Goal: Task Accomplishment & Management: Complete application form

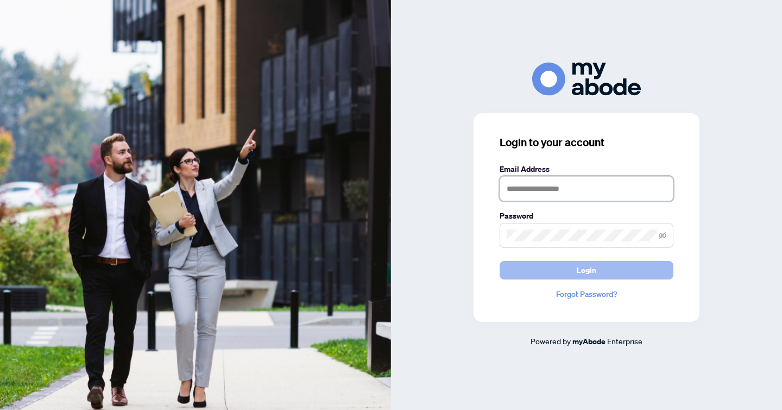
type input "**********"
click at [575, 274] on button "Login" at bounding box center [587, 270] width 174 height 18
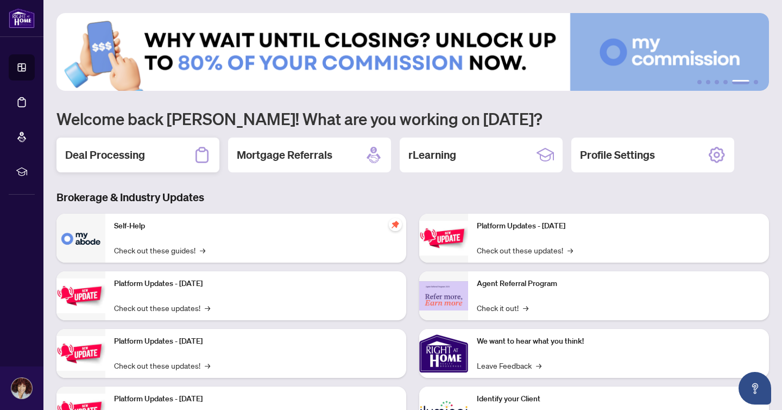
click at [159, 162] on div "Deal Processing" at bounding box center [137, 154] width 163 height 35
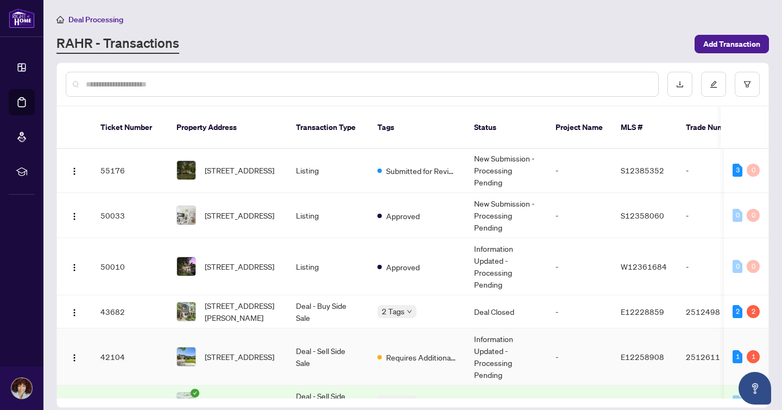
scroll to position [50, 0]
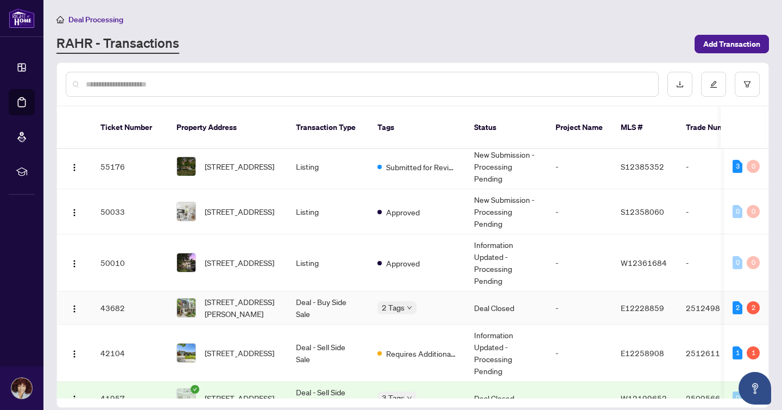
click at [443, 301] on div "2 Tags" at bounding box center [417, 307] width 79 height 12
click at [345, 300] on td "Deal - Buy Side Sale" at bounding box center [327, 307] width 81 height 33
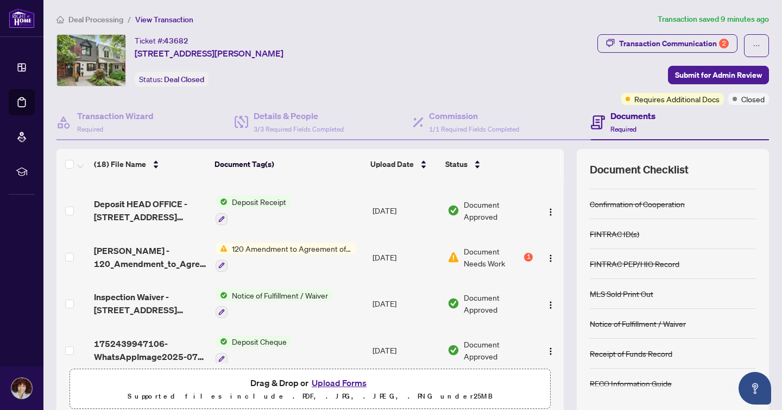
scroll to position [366, 0]
click at [548, 253] on img "button" at bounding box center [551, 257] width 9 height 9
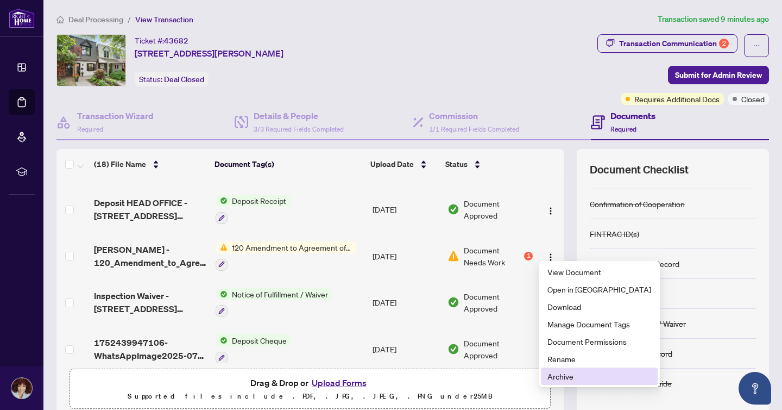
click at [573, 372] on span "Archive" at bounding box center [600, 376] width 104 height 12
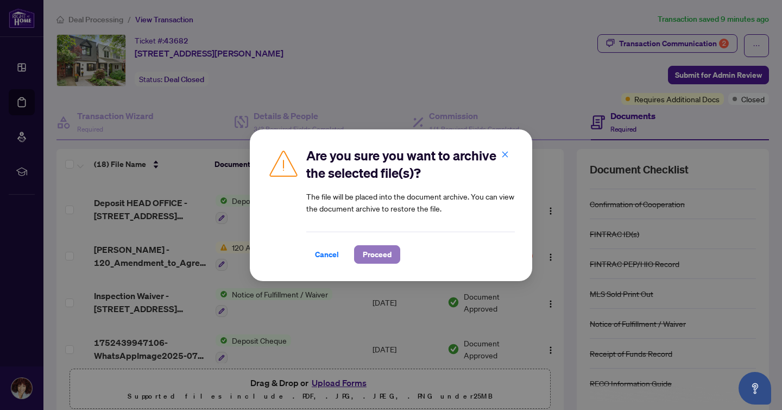
click at [365, 251] on span "Proceed" at bounding box center [377, 254] width 29 height 17
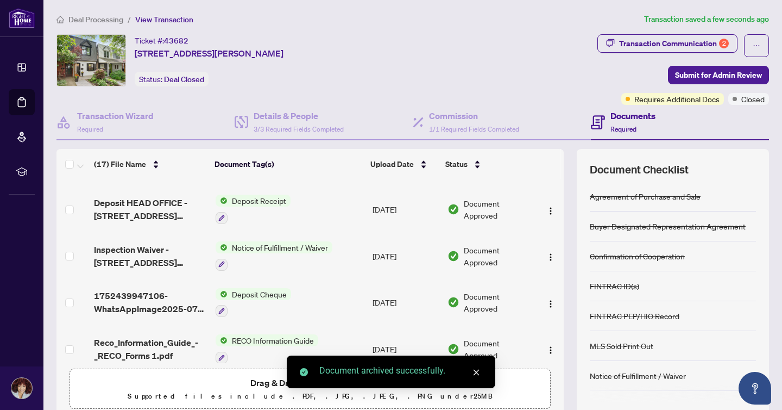
click at [479, 371] on icon "close" at bounding box center [477, 372] width 8 height 8
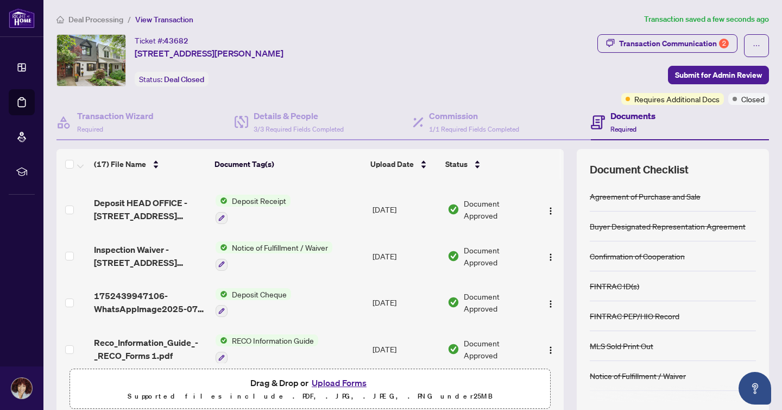
click at [331, 384] on button "Upload Forms" at bounding box center [339, 382] width 61 height 14
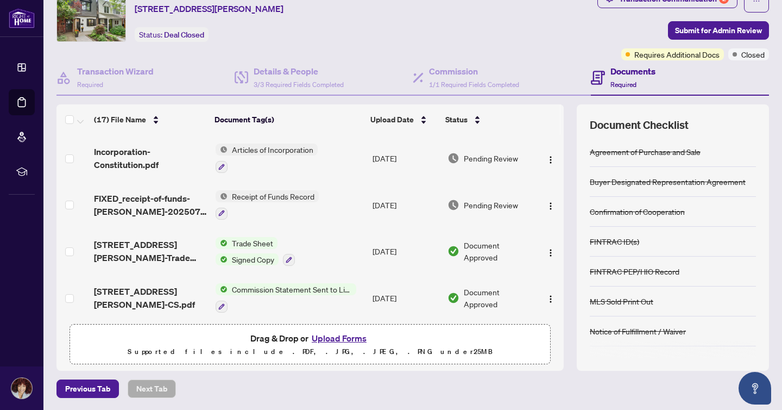
scroll to position [52, 0]
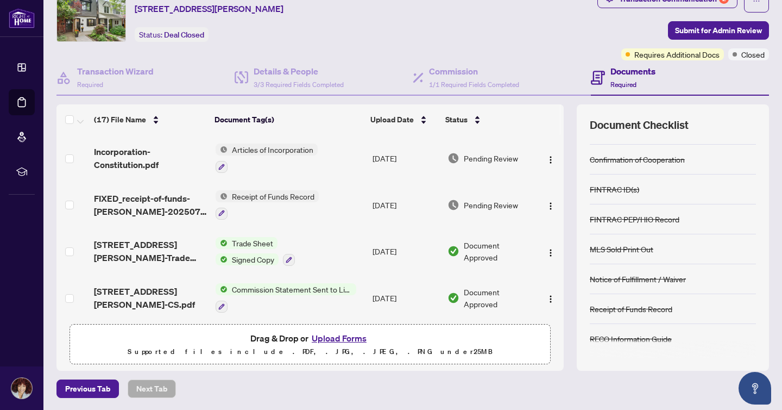
click at [344, 332] on button "Upload Forms" at bounding box center [339, 338] width 61 height 14
click at [344, 340] on button "Upload Forms" at bounding box center [339, 338] width 61 height 14
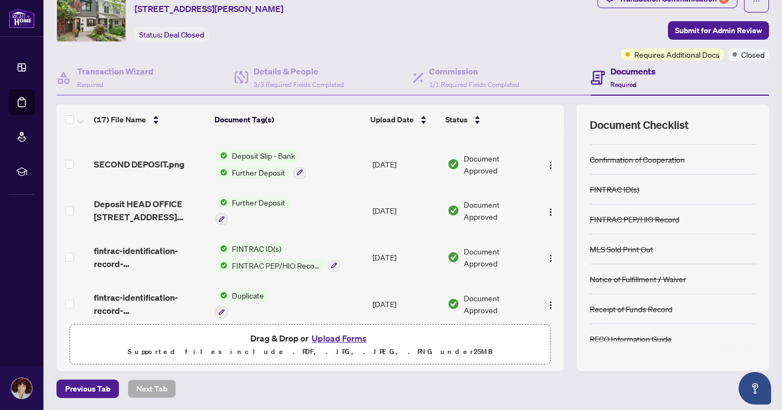
scroll to position [0, 0]
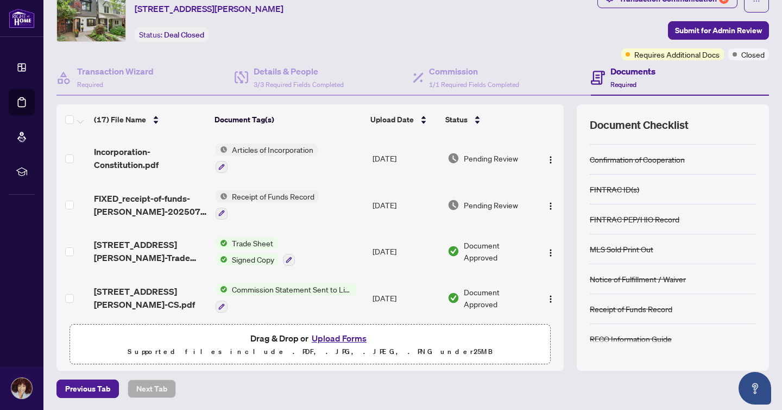
click at [334, 331] on button "Upload Forms" at bounding box center [339, 338] width 61 height 14
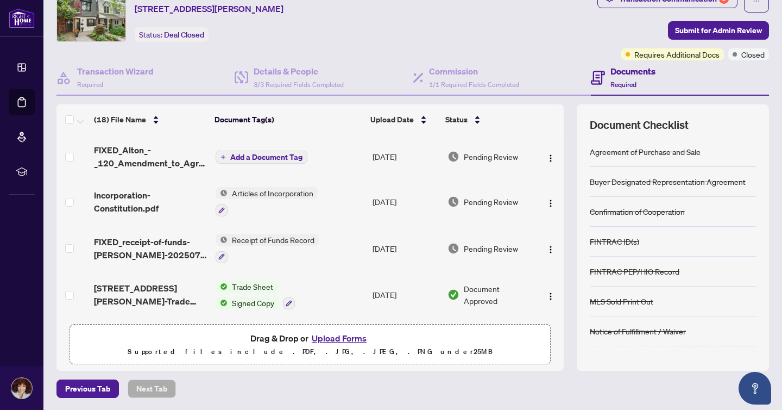
click at [262, 158] on span "Add a Document Tag" at bounding box center [266, 157] width 72 height 8
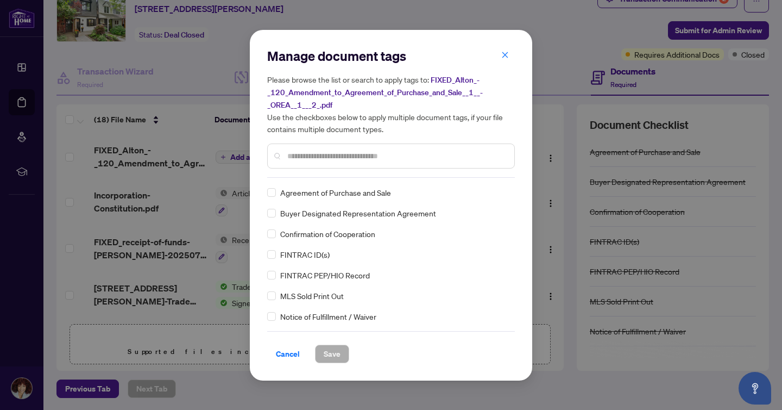
click at [304, 150] on input "text" at bounding box center [396, 156] width 218 height 12
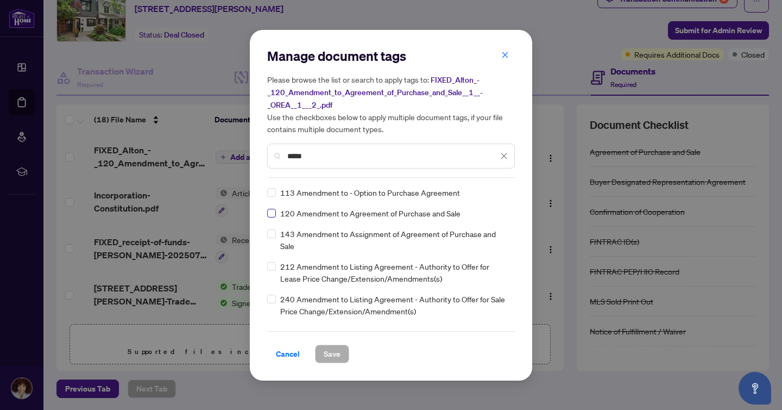
type input "*****"
click at [336, 354] on span "Save" at bounding box center [332, 353] width 17 height 17
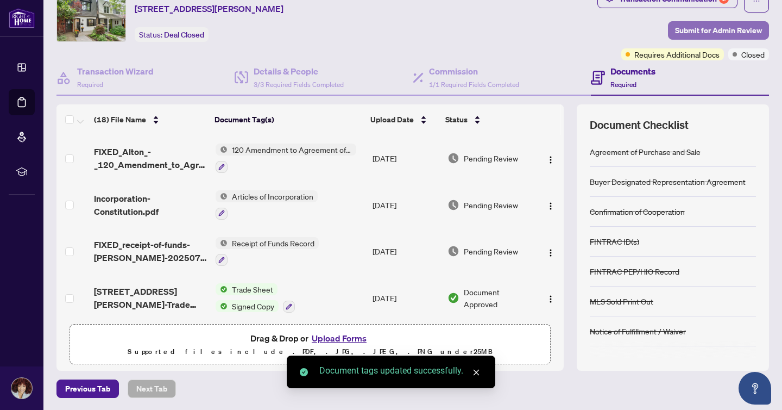
click at [705, 31] on span "Submit for Admin Review" at bounding box center [718, 30] width 87 height 17
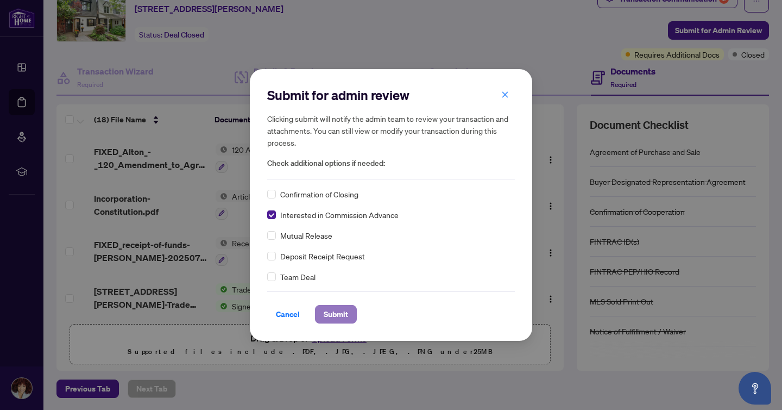
click at [330, 316] on span "Submit" at bounding box center [336, 313] width 24 height 17
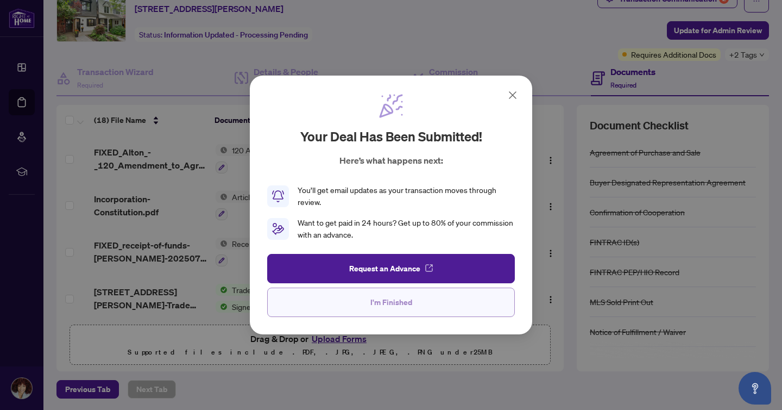
click at [389, 304] on span "I'm Finished" at bounding box center [391, 301] width 42 height 17
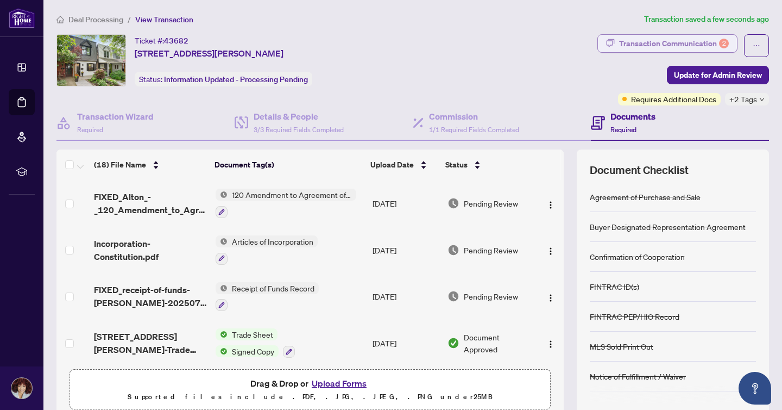
click at [687, 43] on div "Transaction Communication 2" at bounding box center [674, 43] width 110 height 17
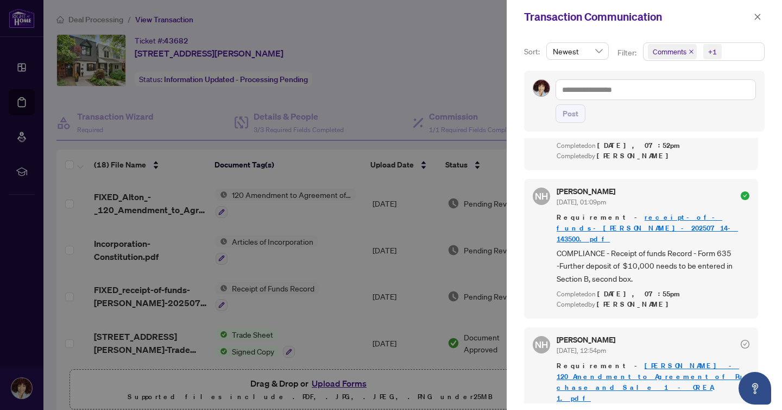
scroll to position [2, 0]
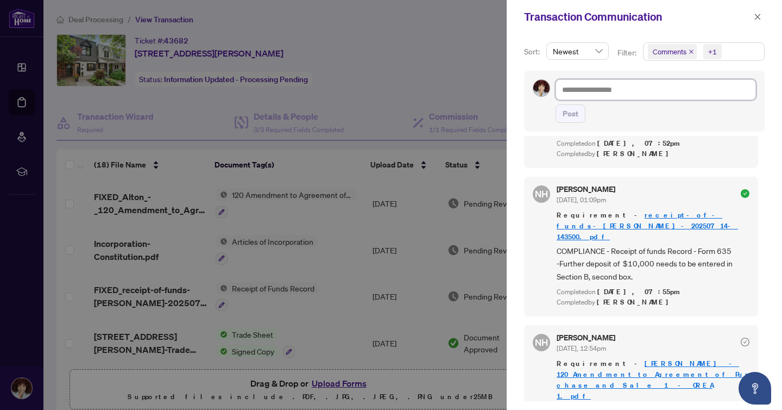
click at [621, 99] on textarea at bounding box center [656, 89] width 200 height 21
click at [654, 92] on textarea "**********" at bounding box center [654, 89] width 197 height 21
drag, startPoint x: 718, startPoint y: 90, endPoint x: 769, endPoint y: 89, distance: 51.6
click at [769, 89] on div "**********" at bounding box center [644, 222] width 275 height 376
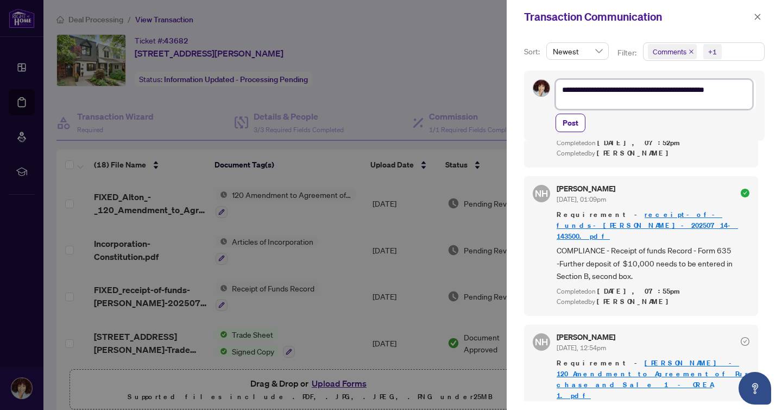
scroll to position [0, 0]
type textarea "**********"
click at [569, 127] on span "Post" at bounding box center [571, 125] width 16 height 17
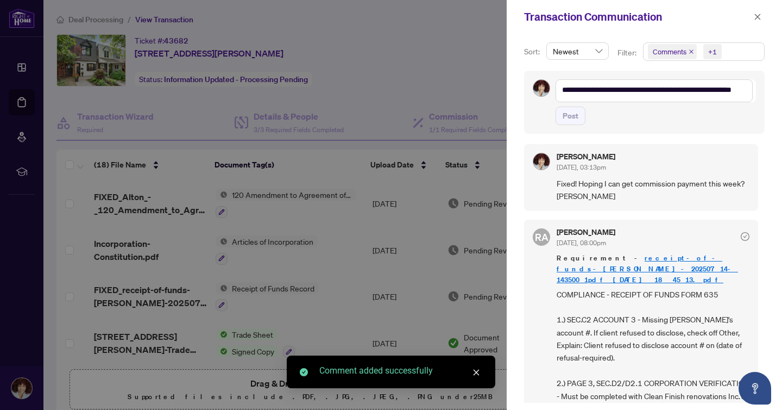
scroll to position [2, 0]
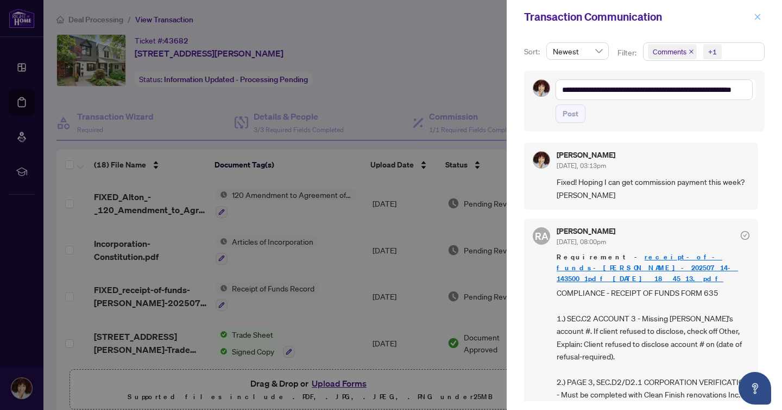
click at [762, 18] on button "button" at bounding box center [758, 16] width 14 height 13
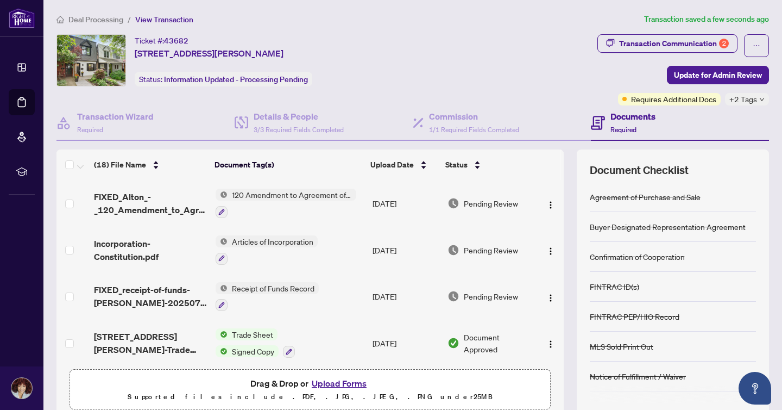
click at [112, 20] on span "Deal Processing" at bounding box center [95, 20] width 55 height 10
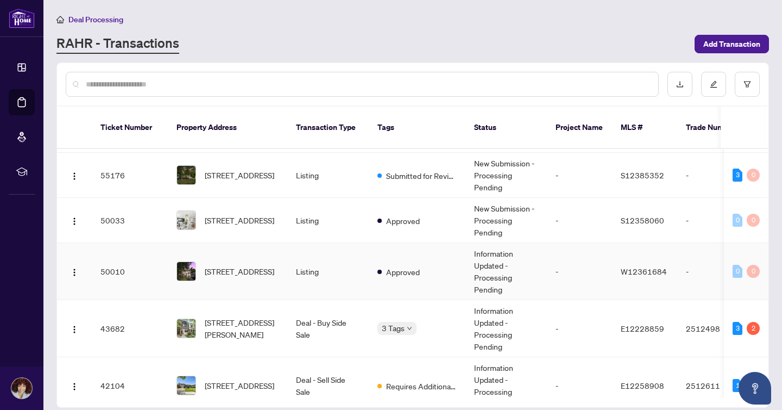
scroll to position [41, 0]
click at [497, 215] on td "New Submission - Processing Pending" at bounding box center [506, 220] width 81 height 45
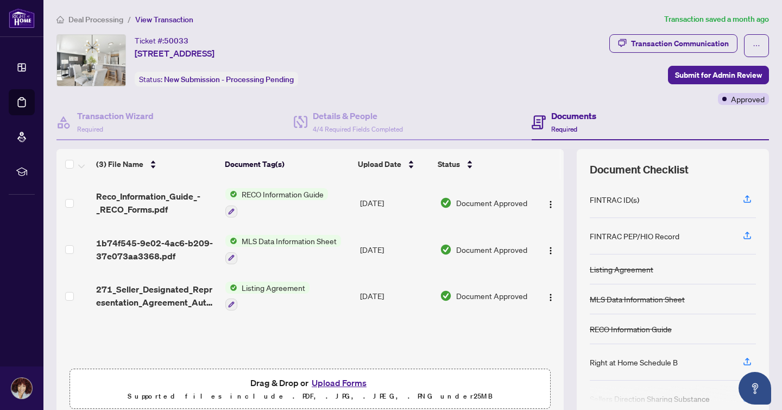
scroll to position [45, 0]
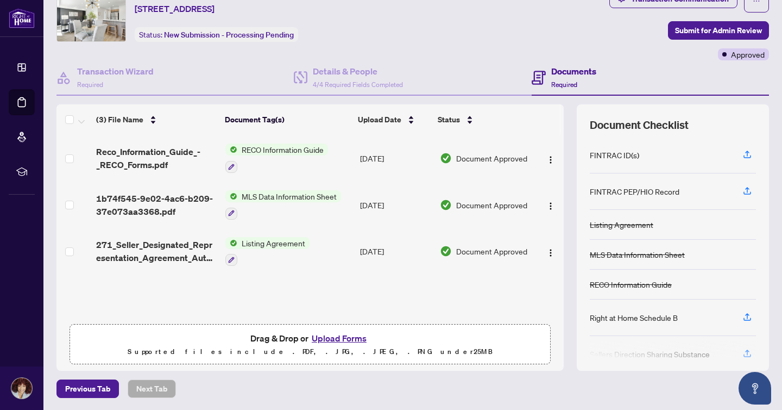
click at [351, 336] on button "Upload Forms" at bounding box center [339, 338] width 61 height 14
click at [330, 337] on button "Upload Forms" at bounding box center [339, 338] width 61 height 14
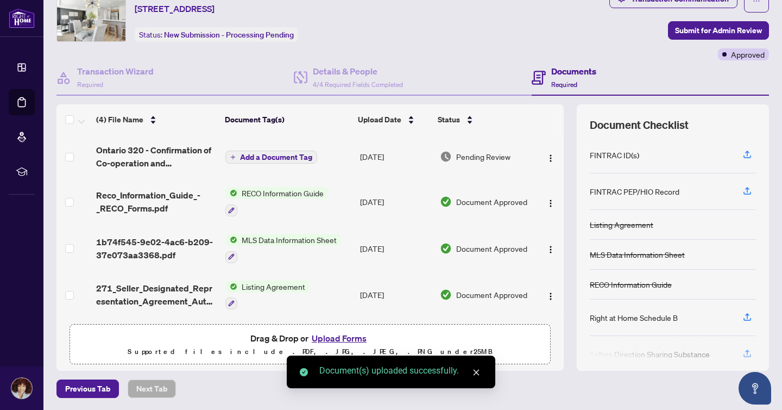
scroll to position [0, 0]
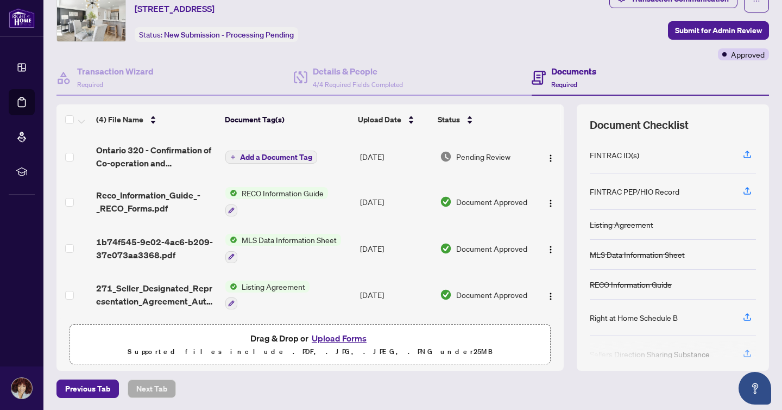
click at [259, 150] on button "Add a Document Tag" at bounding box center [271, 156] width 92 height 13
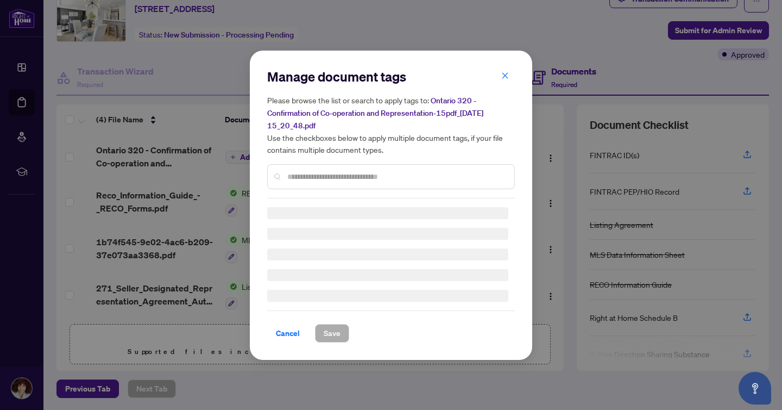
click at [297, 172] on div "Manage document tags Please browse the list or search to apply tags to: Ontario…" at bounding box center [391, 133] width 248 height 130
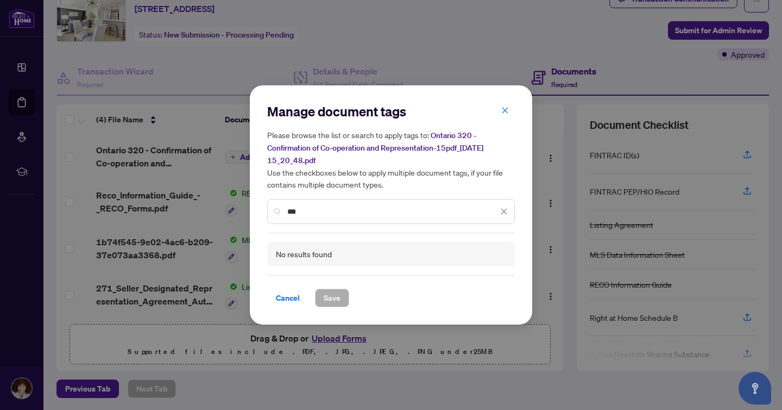
click at [293, 217] on div "***" at bounding box center [391, 211] width 248 height 25
click at [293, 216] on div "***" at bounding box center [391, 211] width 248 height 25
click at [293, 208] on input "***" at bounding box center [392, 211] width 211 height 12
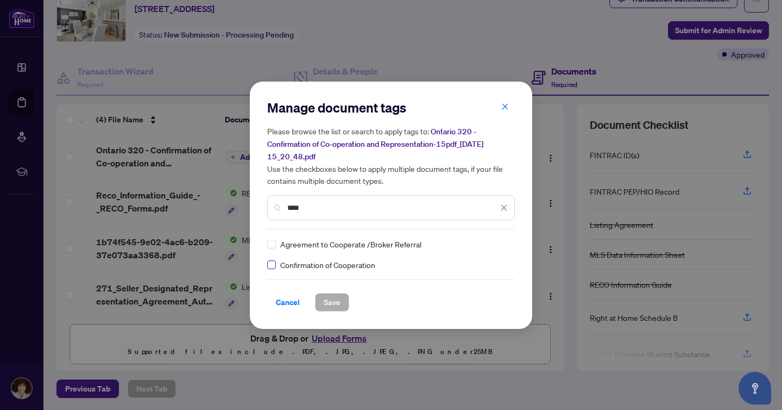
type input "****"
click at [271, 268] on label at bounding box center [271, 265] width 9 height 12
click at [330, 300] on span "Save" at bounding box center [332, 301] width 17 height 17
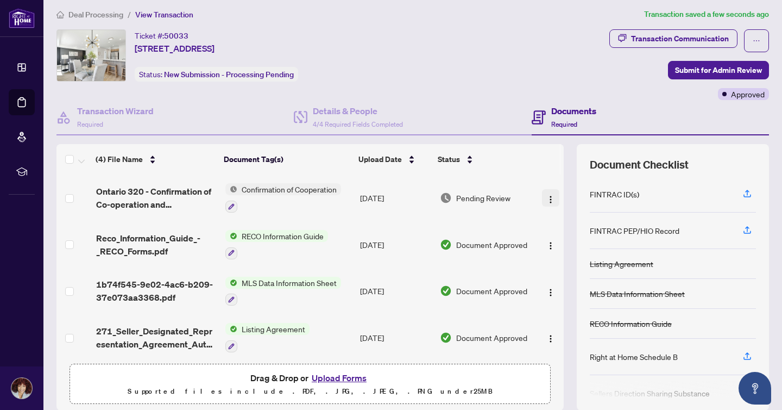
click at [547, 199] on img "button" at bounding box center [551, 199] width 9 height 9
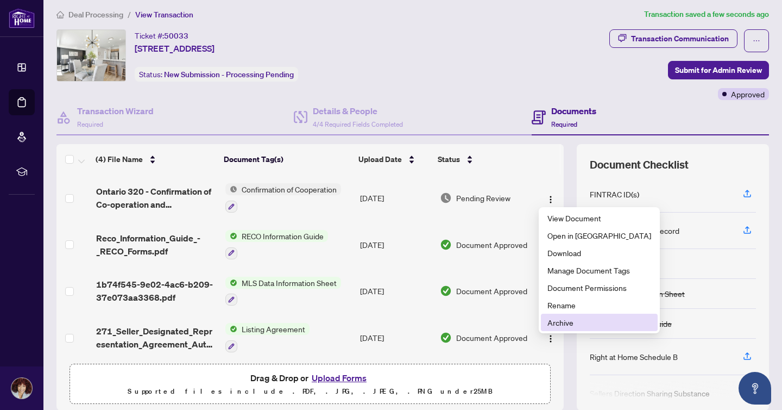
click at [564, 322] on span "Archive" at bounding box center [600, 322] width 104 height 12
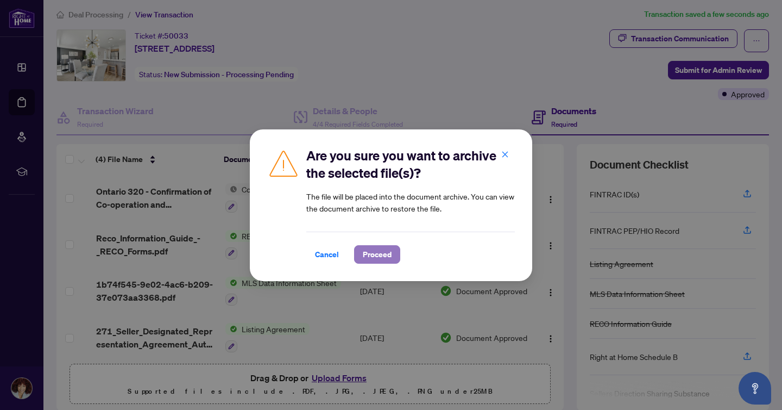
click at [378, 252] on span "Proceed" at bounding box center [377, 254] width 29 height 17
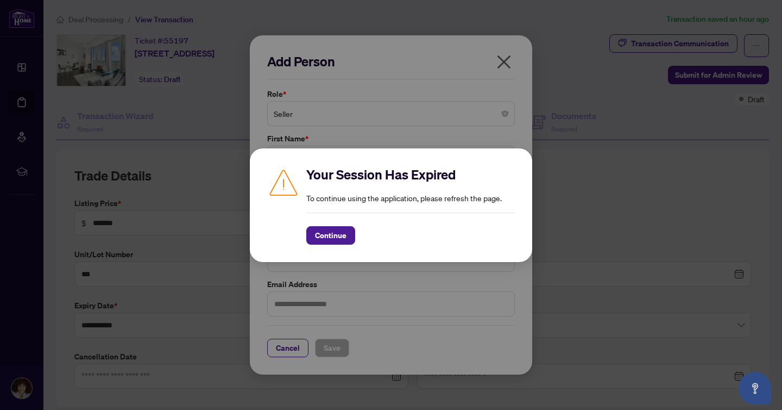
scroll to position [260, 0]
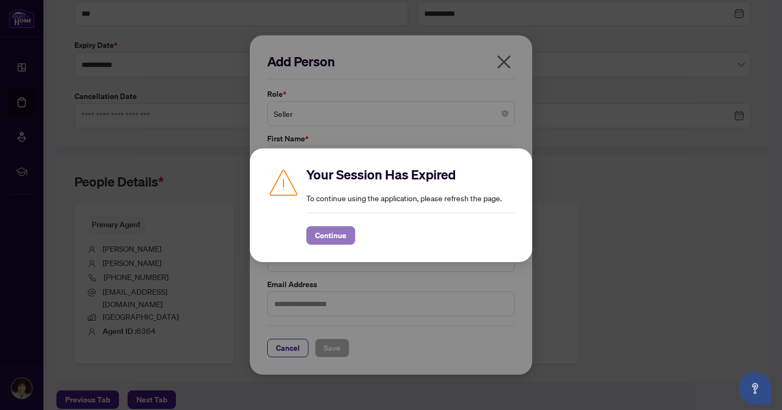
click at [337, 230] on span "Continue" at bounding box center [331, 235] width 32 height 17
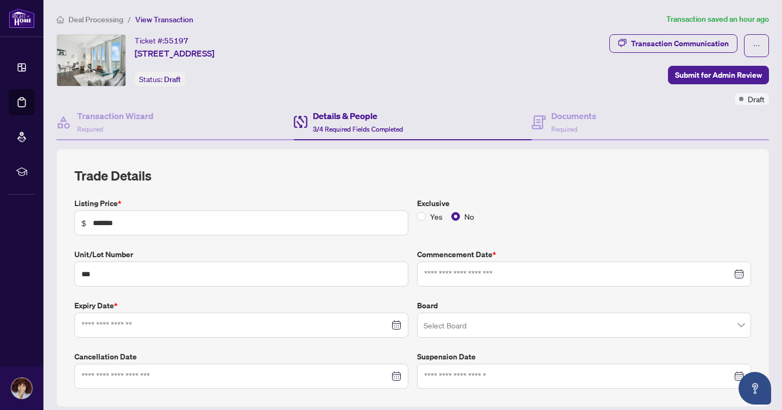
type input "**********"
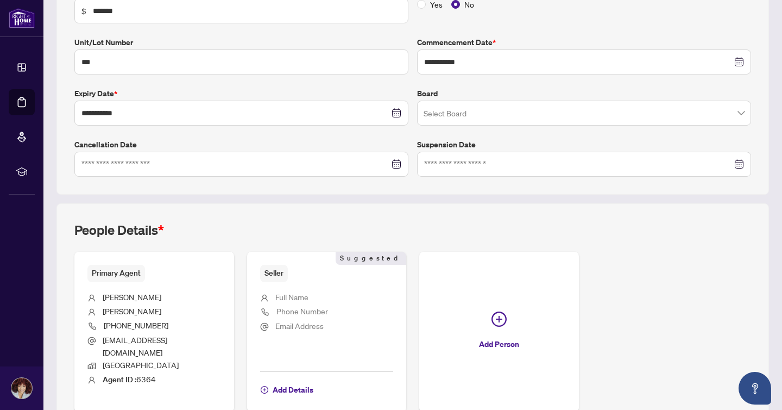
scroll to position [260, 0]
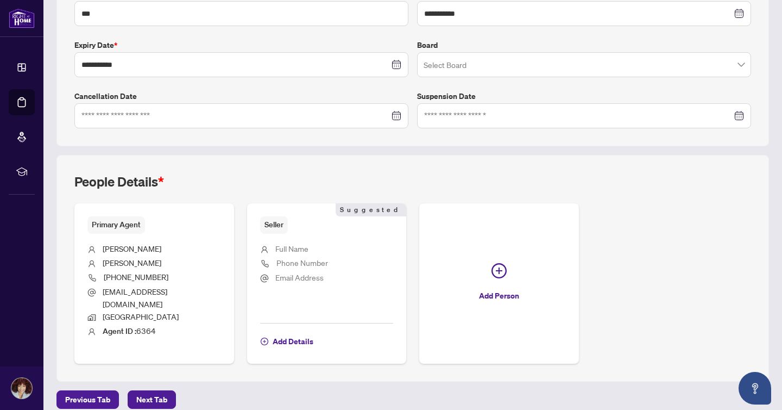
click at [288, 266] on span "Phone Number" at bounding box center [303, 262] width 52 height 12
click at [289, 244] on span "Full Name" at bounding box center [291, 248] width 33 height 10
click at [290, 332] on span "Add Details" at bounding box center [293, 340] width 41 height 17
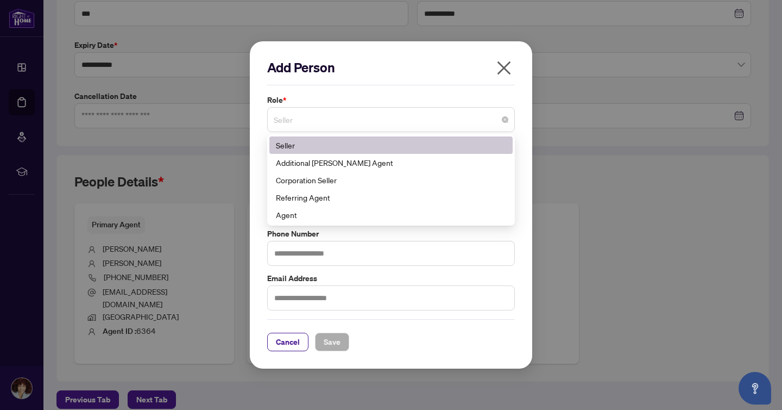
click at [310, 125] on span "Seller" at bounding box center [391, 119] width 235 height 21
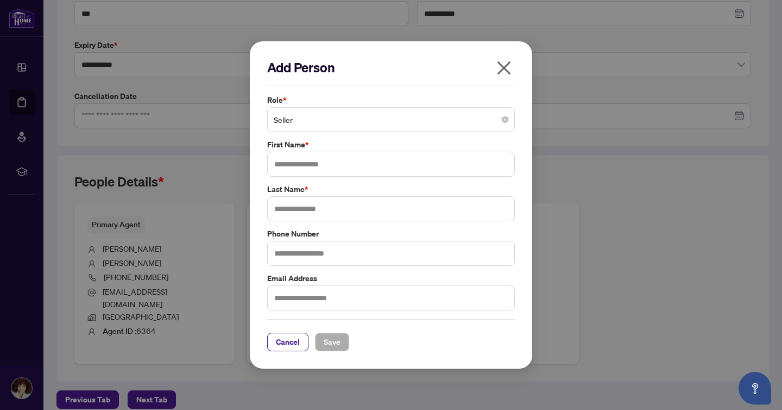
click at [250, 163] on div "Add Person Role * Seller 1 10 141 Seller Additional RAHR Agent Corporation Sell…" at bounding box center [391, 204] width 282 height 327
click at [296, 164] on input "text" at bounding box center [391, 164] width 248 height 25
type input "******"
type input "**********"
click at [317, 248] on input "text" at bounding box center [391, 253] width 248 height 25
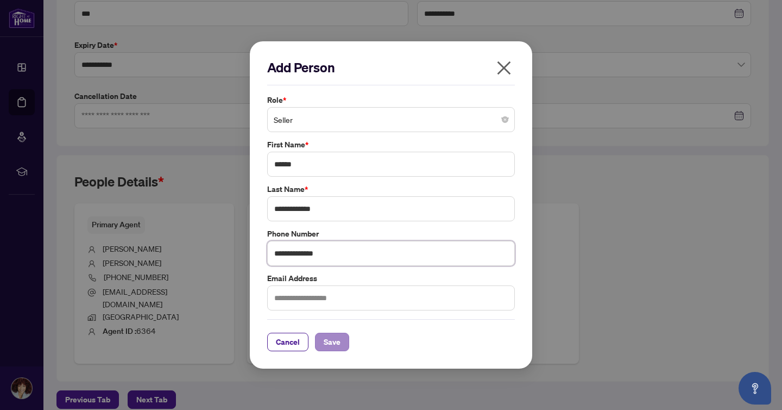
type input "**********"
click at [330, 342] on span "Save" at bounding box center [332, 341] width 17 height 17
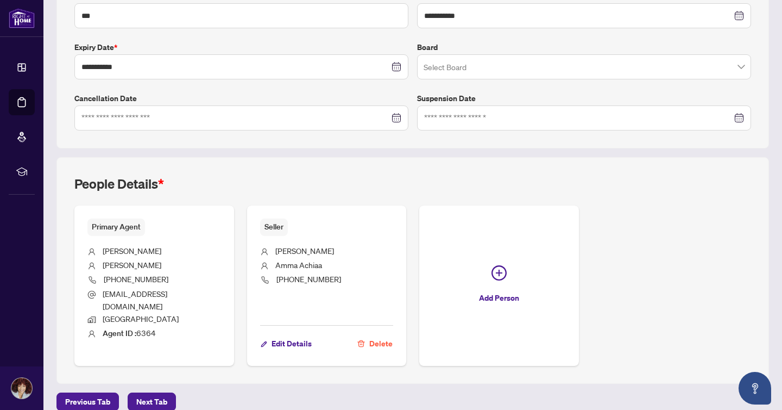
scroll to position [257, 0]
click at [148, 398] on span "Next Tab" at bounding box center [151, 402] width 31 height 17
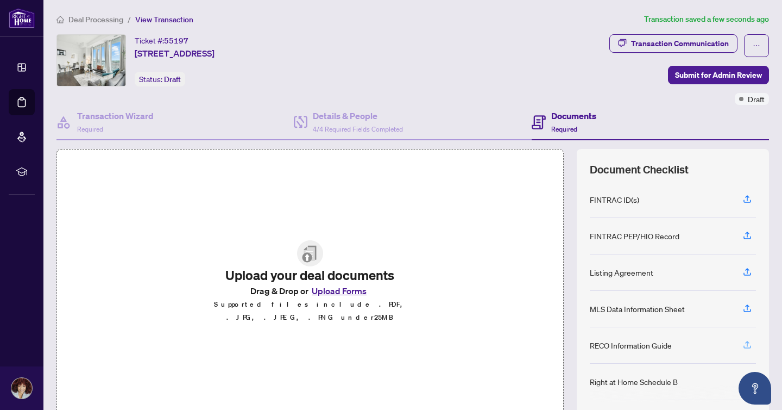
click at [748, 344] on icon "button" at bounding box center [747, 343] width 4 height 5
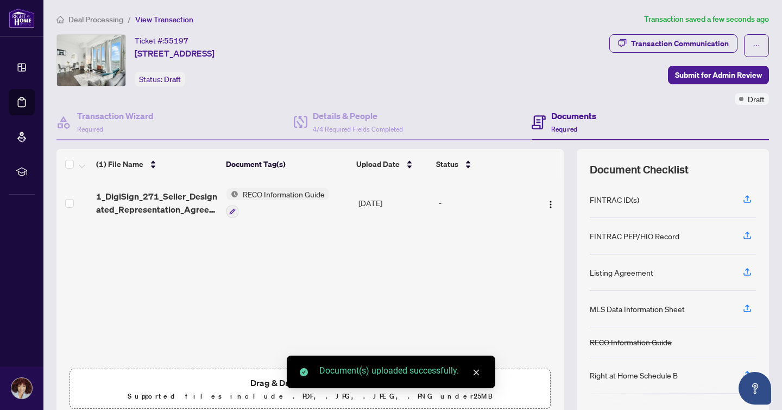
click at [630, 273] on div "Listing Agreement" at bounding box center [622, 272] width 64 height 12
click at [748, 272] on icon "button" at bounding box center [748, 272] width 10 height 10
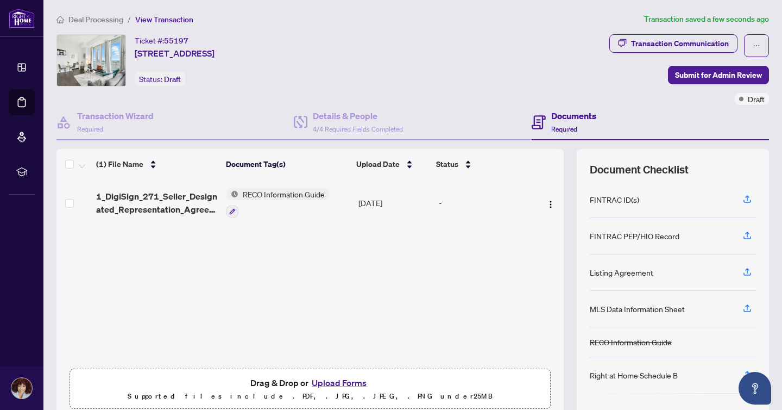
click at [272, 191] on span "RECO Information Guide" at bounding box center [283, 194] width 91 height 12
click at [234, 208] on icon "button" at bounding box center [232, 211] width 7 height 7
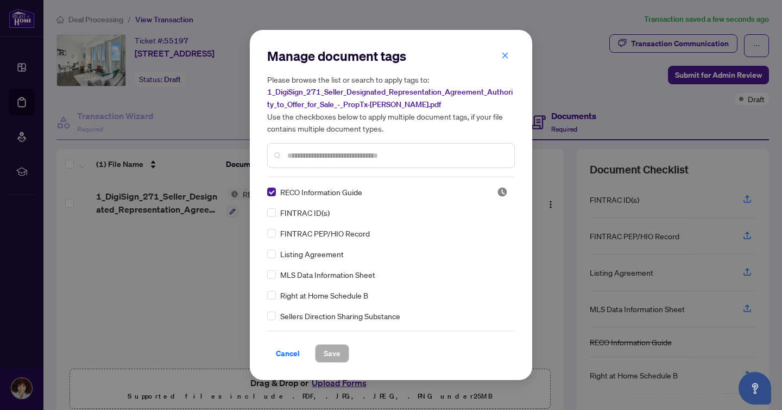
click at [503, 79] on h5 "Please browse the list or search to apply tags to: 1_DigiSign_271_Seller_Design…" at bounding box center [391, 103] width 248 height 61
click at [503, 54] on icon "close" at bounding box center [506, 55] width 6 height 6
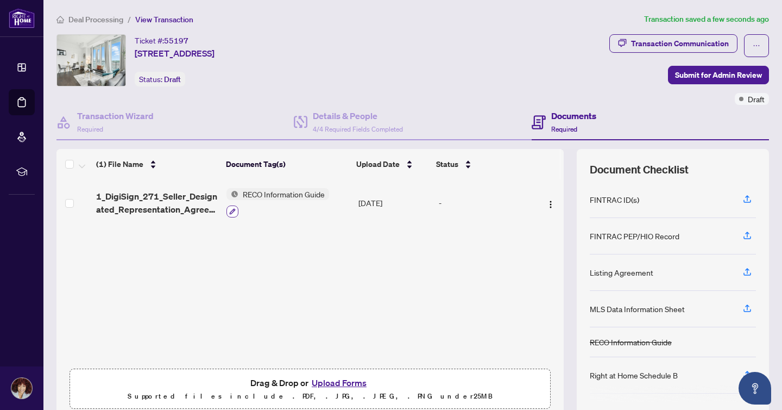
click at [229, 214] on button "button" at bounding box center [233, 211] width 12 height 12
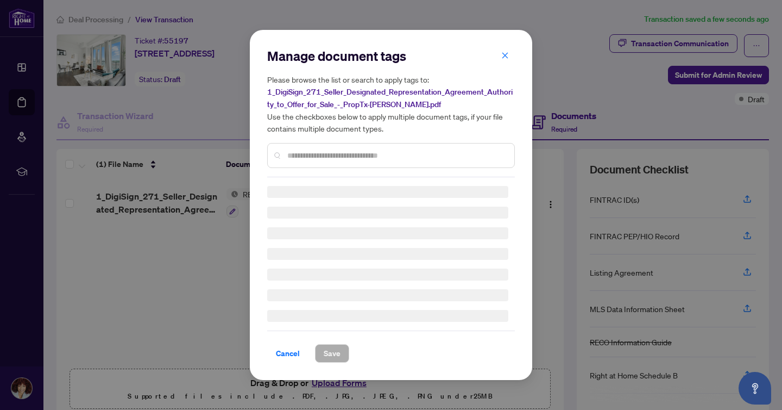
click at [303, 155] on input "text" at bounding box center [396, 155] width 218 height 12
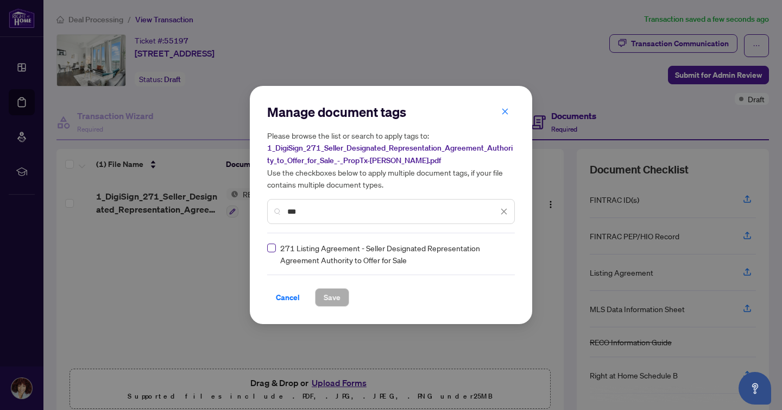
type input "***"
click at [504, 211] on icon "close" at bounding box center [504, 212] width 6 height 6
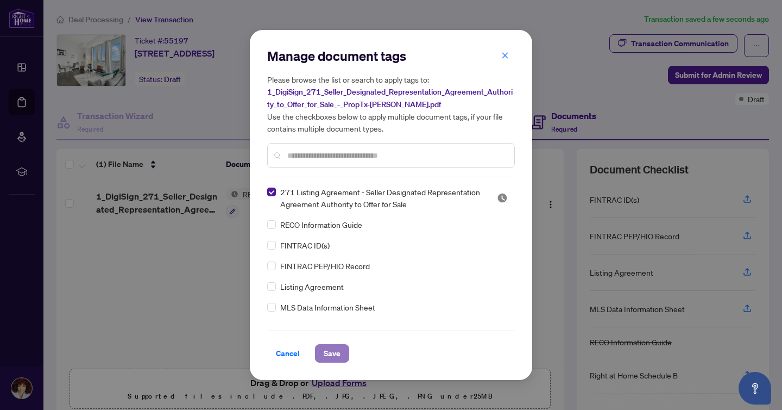
click at [334, 354] on span "Save" at bounding box center [332, 352] width 17 height 17
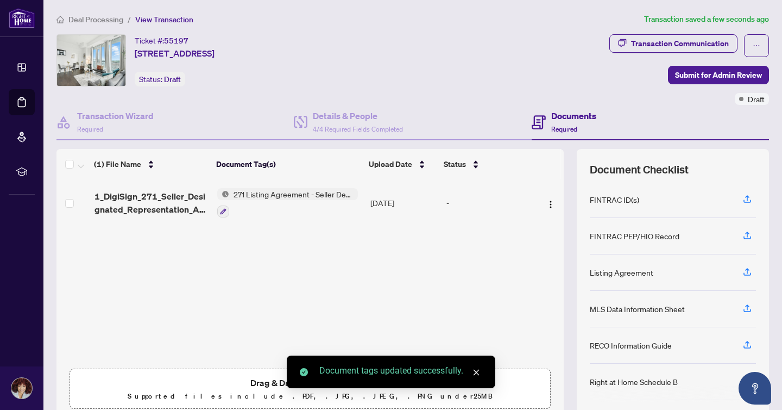
click at [630, 269] on div "Listing Agreement" at bounding box center [622, 272] width 64 height 12
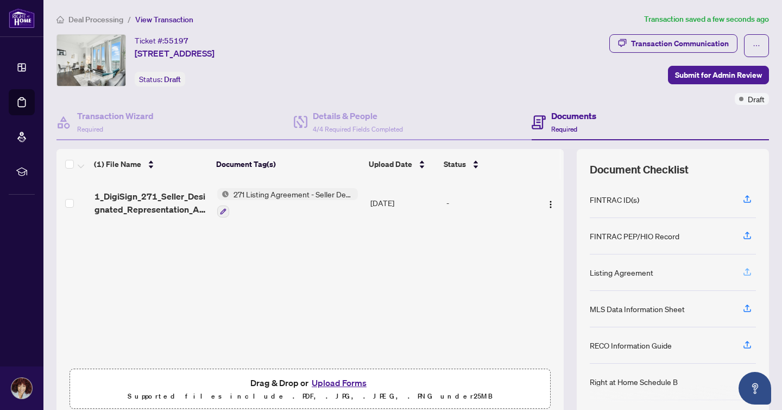
click at [740, 267] on button "button" at bounding box center [747, 272] width 17 height 18
click at [748, 348] on span "button" at bounding box center [748, 344] width 10 height 17
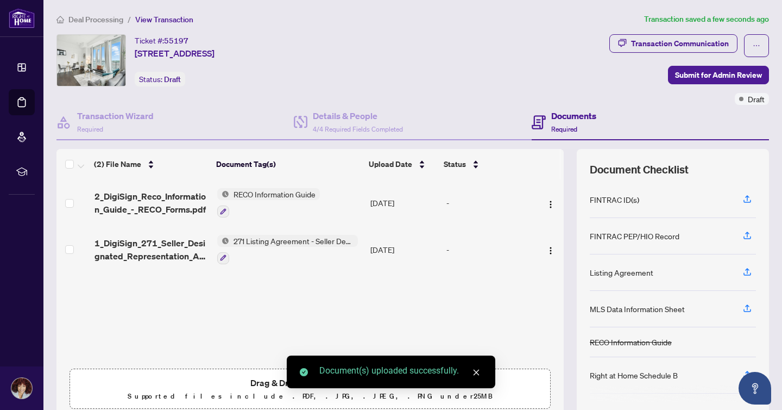
scroll to position [60, 0]
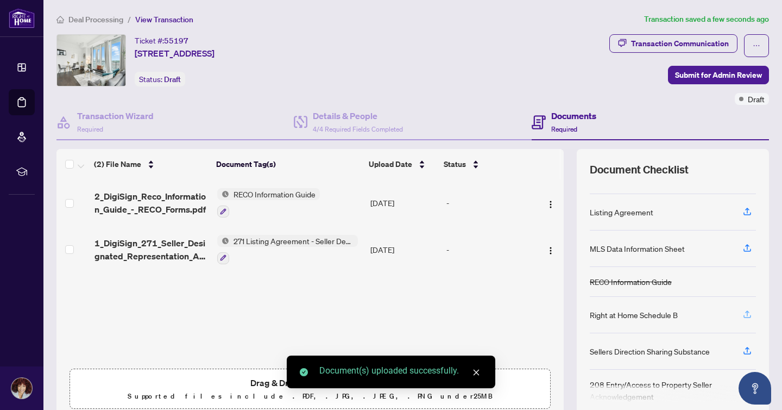
click at [745, 314] on icon "button" at bounding box center [748, 314] width 10 height 10
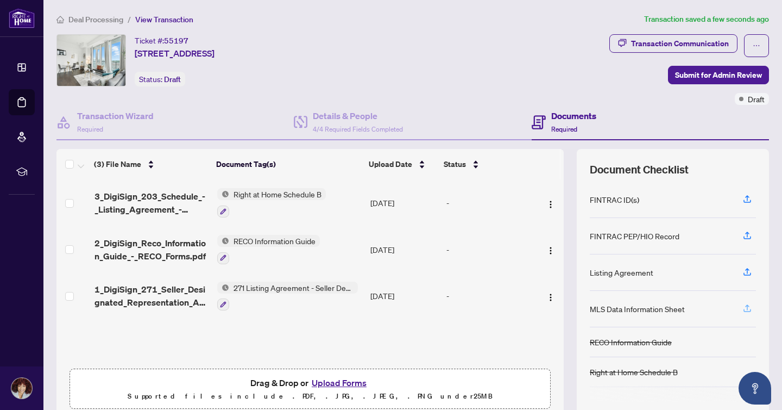
click at [748, 306] on icon "button" at bounding box center [748, 308] width 10 height 10
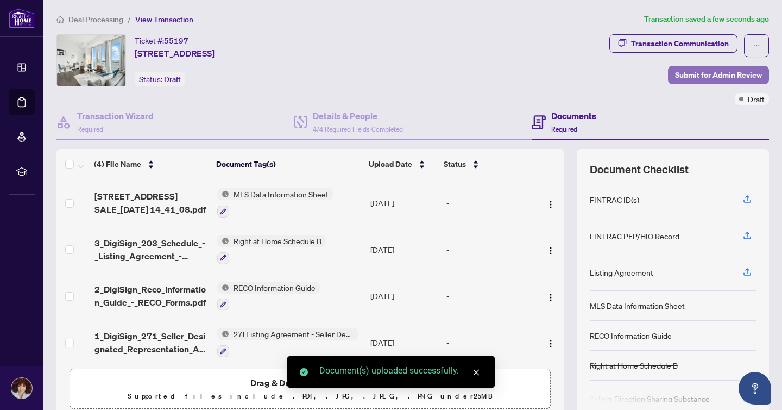
click at [710, 76] on span "Submit for Admin Review" at bounding box center [718, 74] width 87 height 17
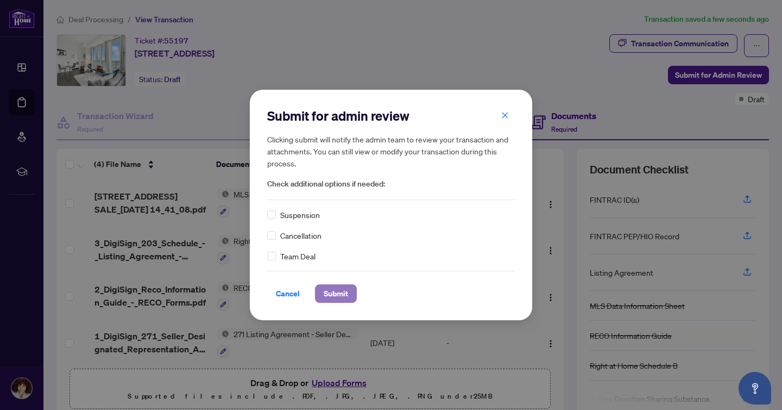
click at [338, 297] on span "Submit" at bounding box center [336, 293] width 24 height 17
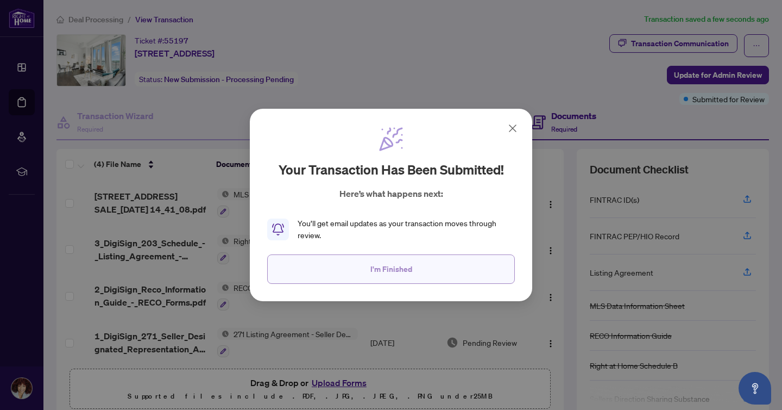
click at [341, 271] on button "I'm Finished" at bounding box center [391, 268] width 248 height 29
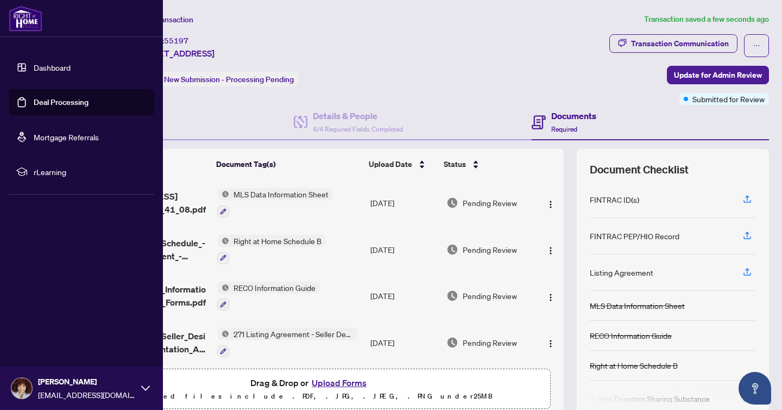
click at [57, 62] on link "Dashboard" at bounding box center [52, 67] width 37 height 10
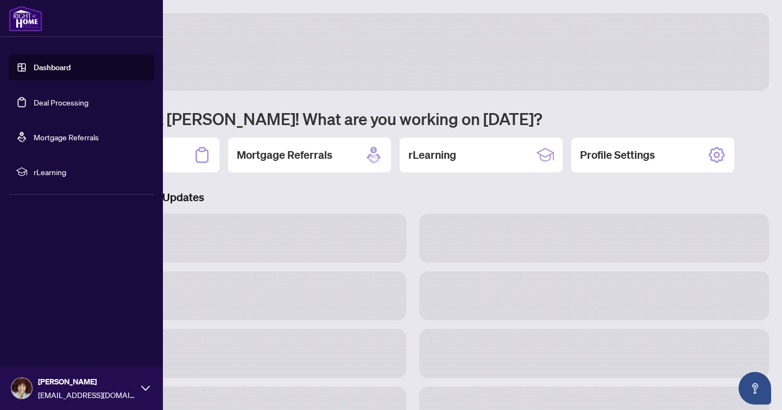
click at [57, 68] on link "Dashboard" at bounding box center [52, 67] width 37 height 10
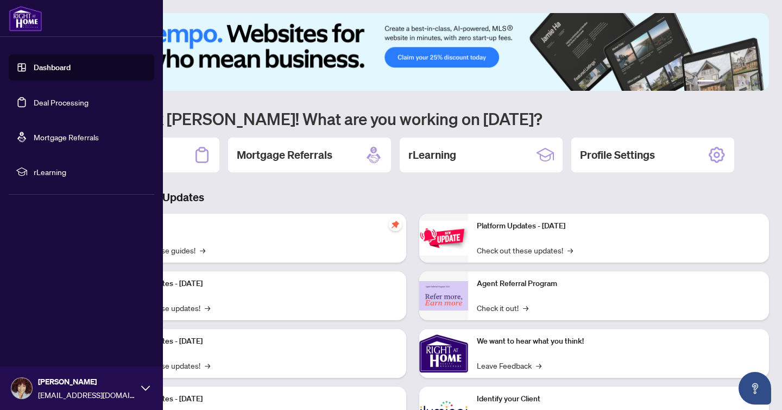
click at [65, 103] on link "Deal Processing" at bounding box center [61, 102] width 55 height 10
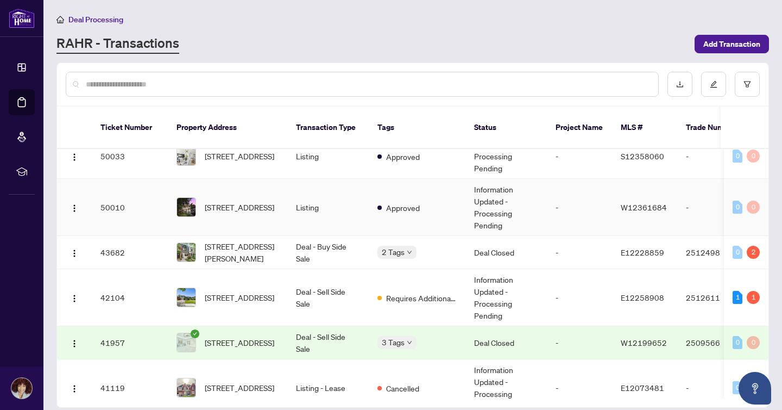
scroll to position [106, 0]
click at [338, 240] on td "Deal - Buy Side Sale" at bounding box center [327, 251] width 81 height 33
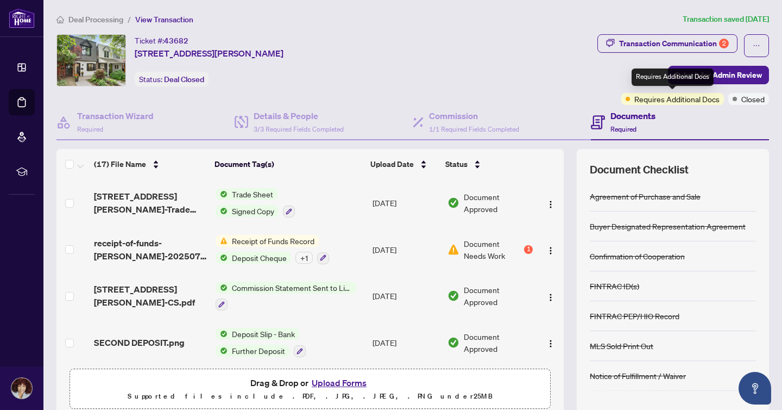
click at [695, 97] on span "Requires Additional Docs" at bounding box center [677, 99] width 85 height 12
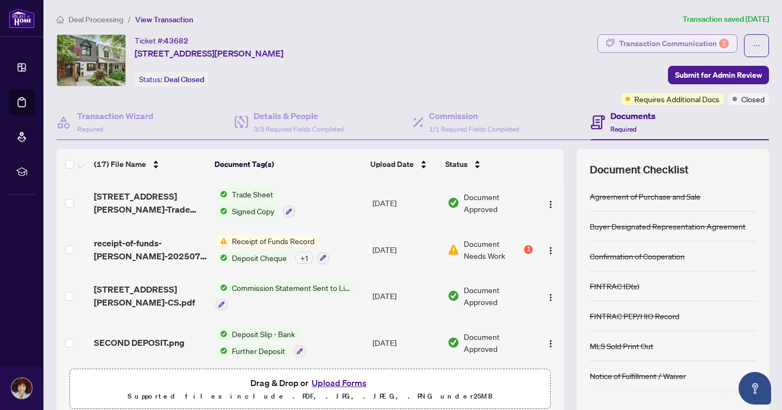
click at [686, 42] on div "Transaction Communication 2" at bounding box center [674, 43] width 110 height 17
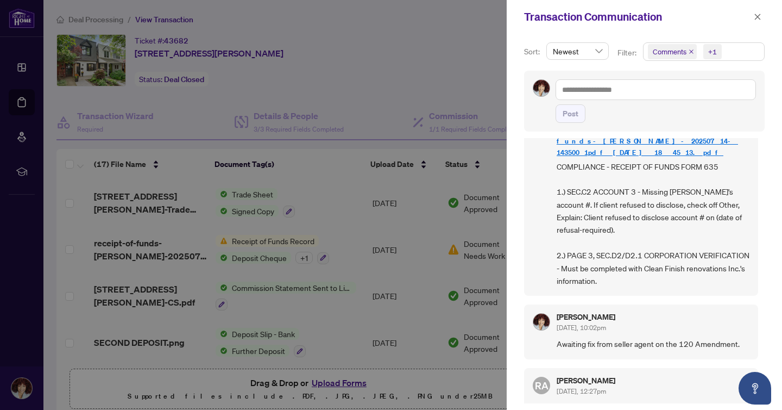
scroll to position [53, 0]
drag, startPoint x: 560, startPoint y: 203, endPoint x: 686, endPoint y: 203, distance: 126.0
click at [687, 204] on span "COMPLIANCE - RECEIPT OF FUNDS FORM 635 1.) SEC.C2 ACCOUNT 3 - Missing Lauren's …" at bounding box center [653, 223] width 193 height 127
click at [560, 206] on span "COMPLIANCE - RECEIPT OF FUNDS FORM 635 1.) SEC.C2 ACCOUNT 3 - Missing Lauren's …" at bounding box center [653, 223] width 193 height 127
drag, startPoint x: 558, startPoint y: 205, endPoint x: 686, endPoint y: 205, distance: 128.2
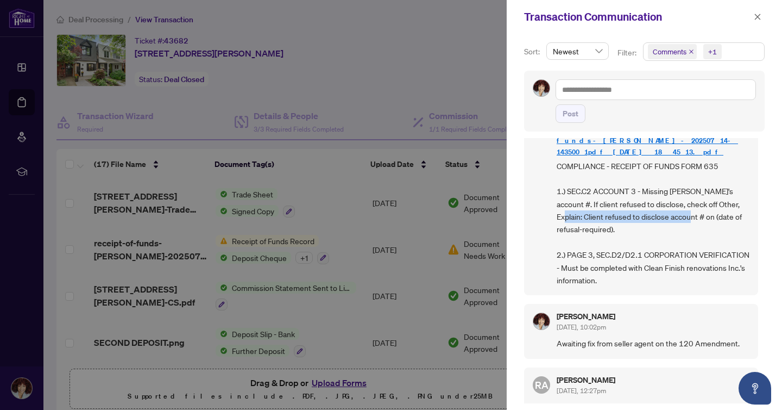
click at [687, 206] on span "COMPLIANCE - RECEIPT OF FUNDS FORM 635 1.) SEC.C2 ACCOUNT 3 - Missing Lauren's …" at bounding box center [653, 223] width 193 height 127
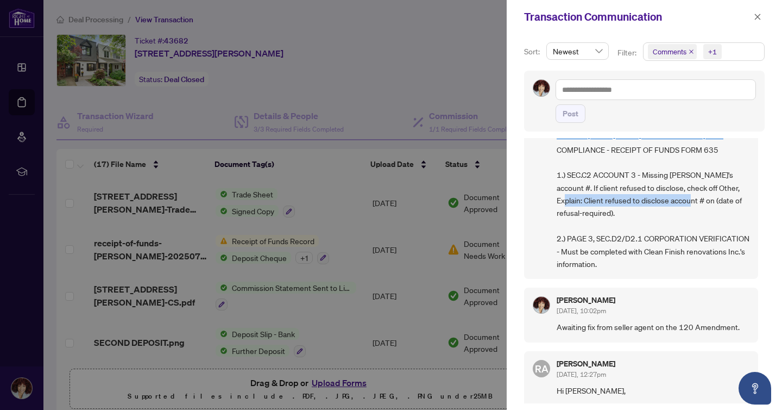
scroll to position [71, 0]
copy span "Client refused to disclose account # on"
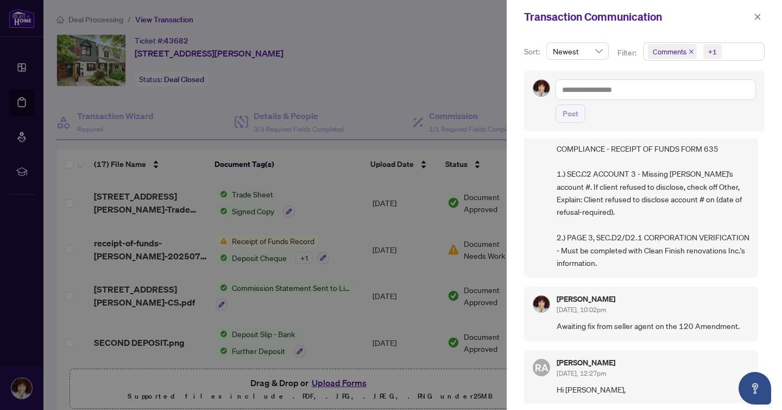
click at [332, 227] on div at bounding box center [391, 205] width 782 height 410
click at [761, 15] on icon "close" at bounding box center [758, 17] width 8 height 8
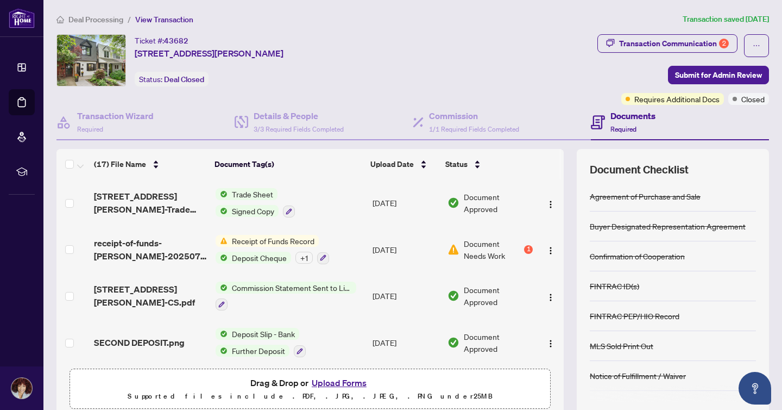
scroll to position [1, 0]
click at [547, 248] on img "button" at bounding box center [551, 250] width 9 height 9
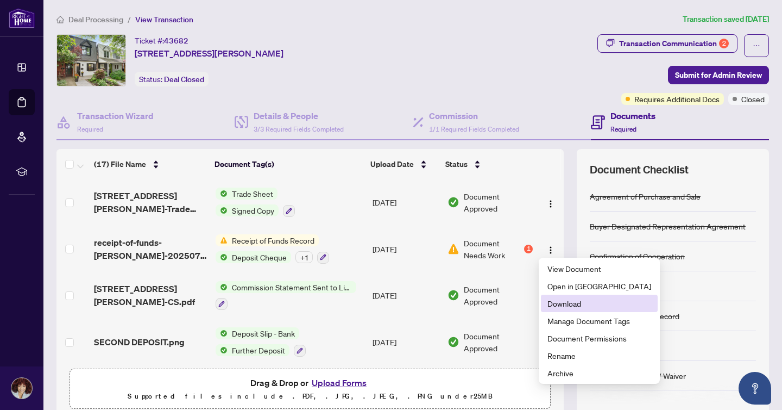
click at [572, 306] on span "Download" at bounding box center [600, 303] width 104 height 12
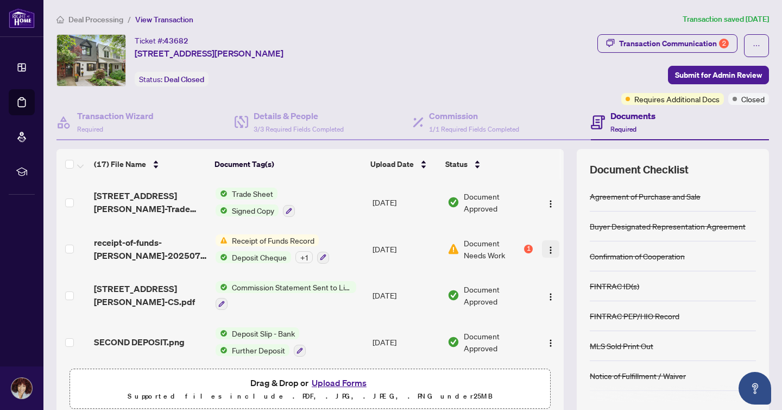
click at [548, 249] on img "button" at bounding box center [551, 250] width 9 height 9
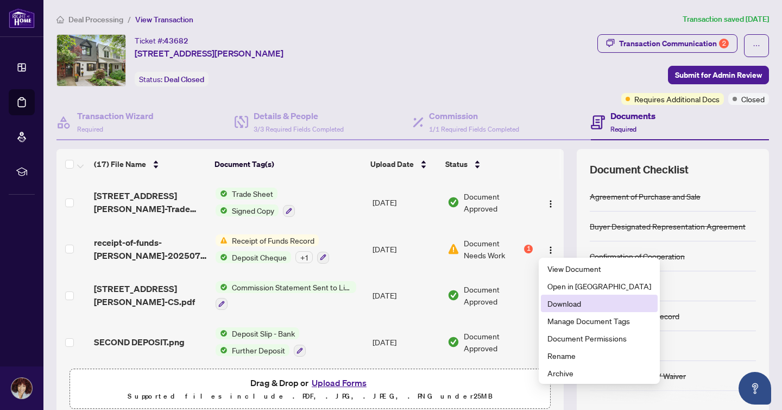
click at [570, 305] on span "Download" at bounding box center [600, 303] width 104 height 12
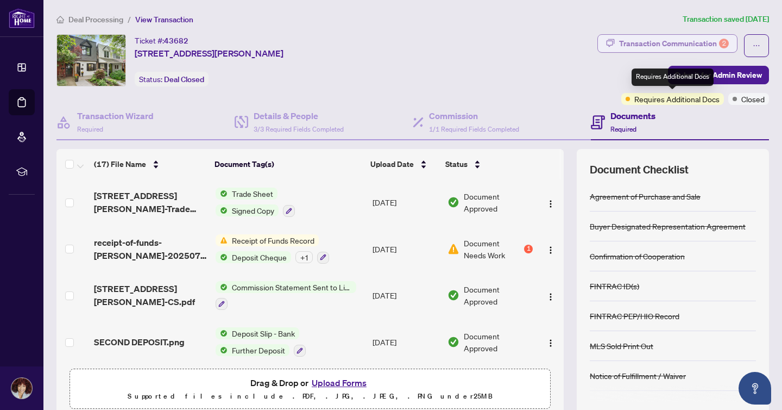
click at [724, 44] on div "2" at bounding box center [724, 44] width 10 height 10
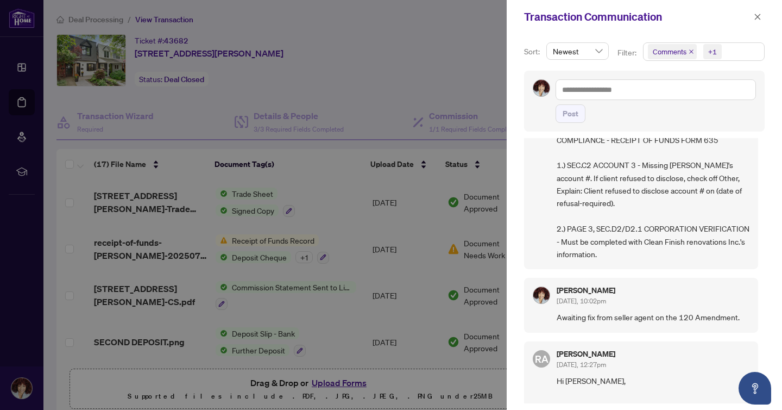
scroll to position [80, 0]
click at [410, 233] on div at bounding box center [391, 205] width 782 height 410
click at [759, 21] on span "button" at bounding box center [758, 16] width 8 height 17
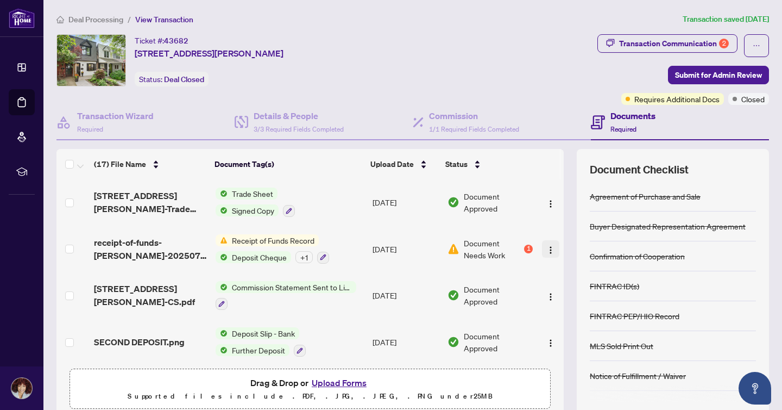
click at [547, 247] on img "button" at bounding box center [551, 250] width 9 height 9
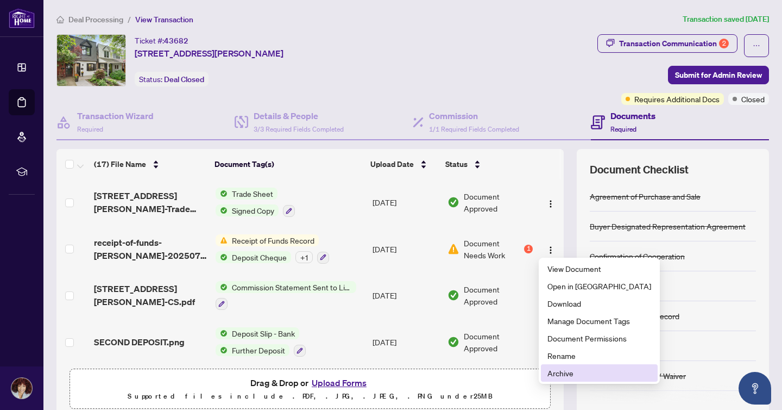
click at [580, 374] on span "Archive" at bounding box center [600, 373] width 104 height 12
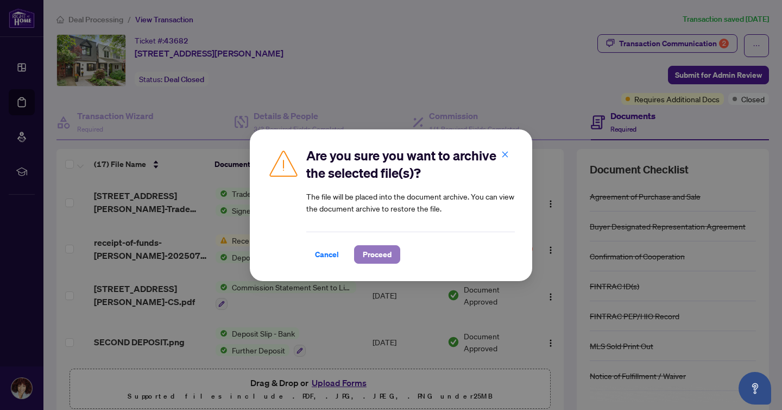
click at [366, 257] on span "Proceed" at bounding box center [377, 254] width 29 height 17
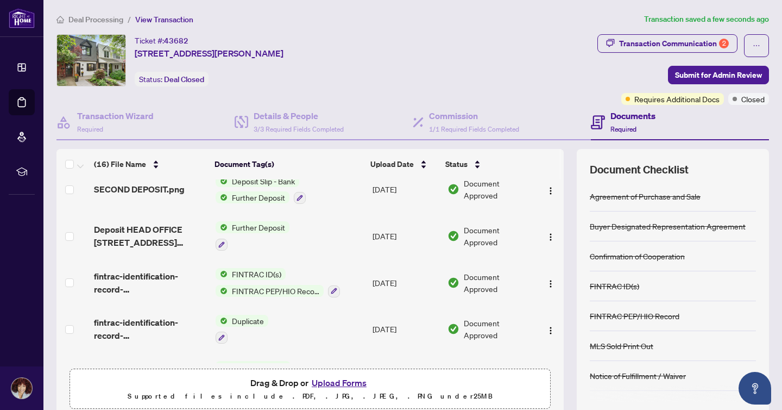
scroll to position [81, 0]
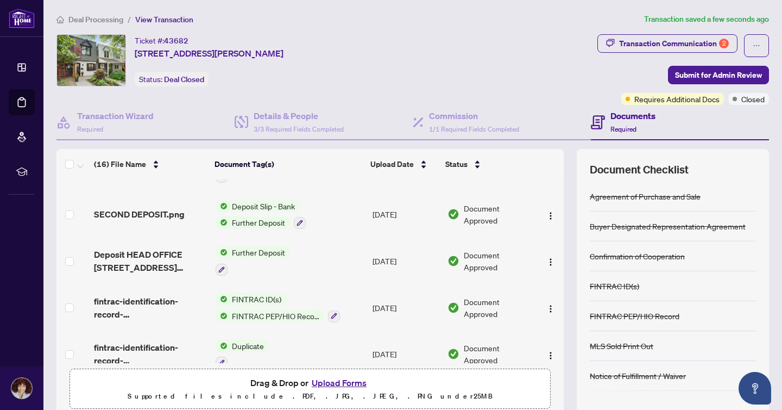
click at [350, 380] on button "Upload Forms" at bounding box center [339, 382] width 61 height 14
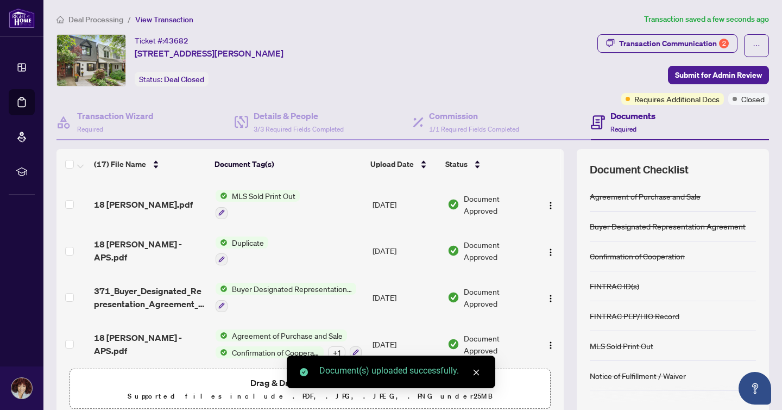
scroll to position [0, 0]
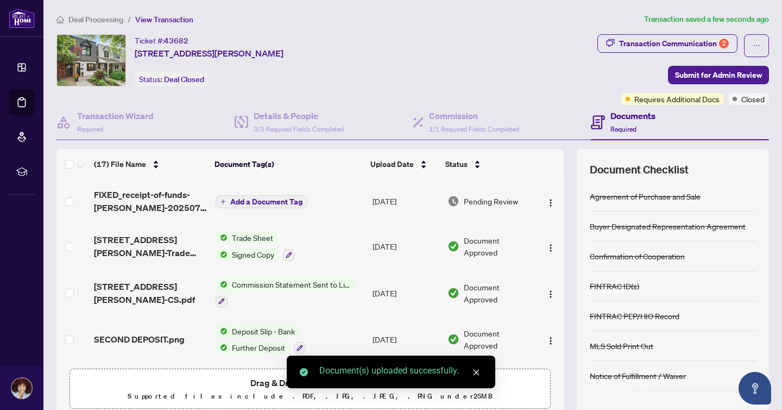
click at [269, 198] on span "Add a Document Tag" at bounding box center [266, 202] width 72 height 8
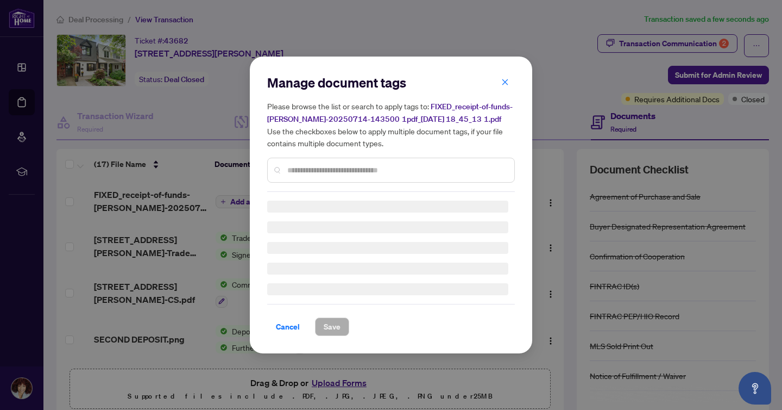
click at [312, 174] on input "text" at bounding box center [396, 170] width 218 height 12
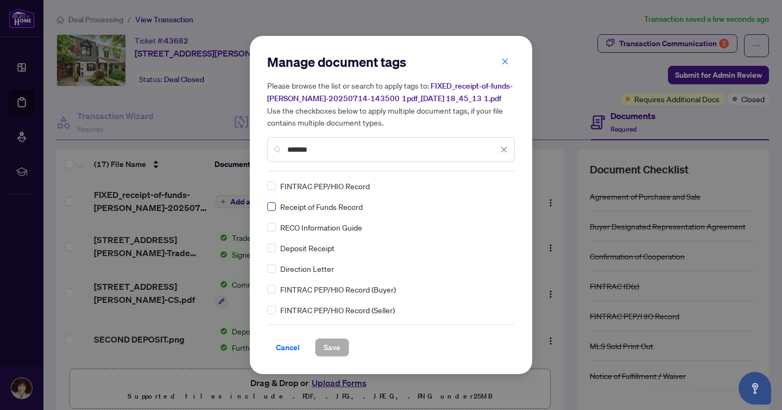
type input "*******"
click at [272, 212] on div "Manage document tags Please browse the list or search to apply tags to: FIXED_r…" at bounding box center [391, 204] width 248 height 303
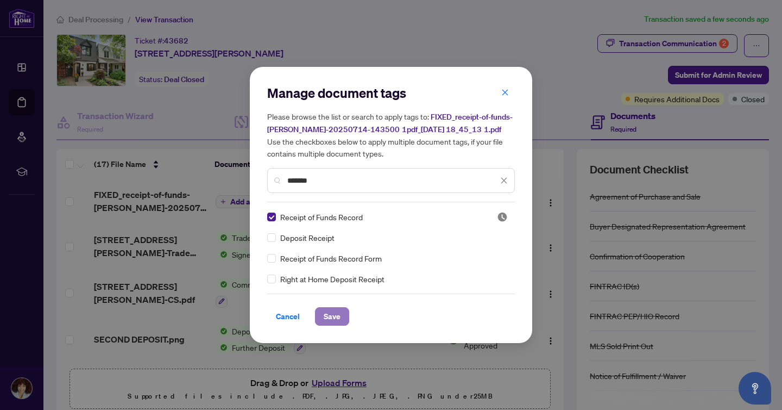
click at [330, 324] on span "Save" at bounding box center [332, 315] width 17 height 17
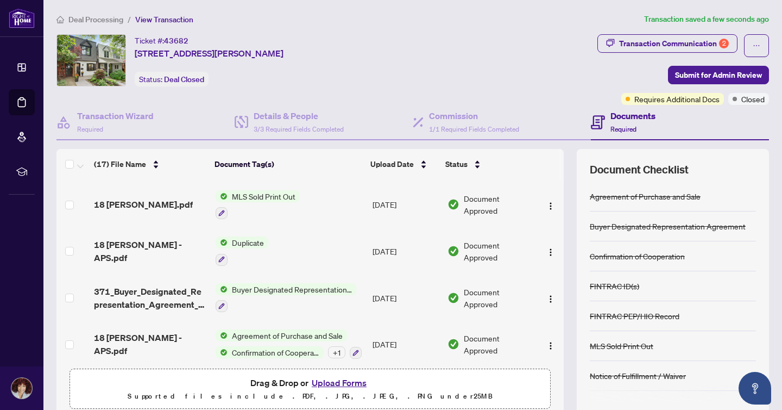
scroll to position [45, 0]
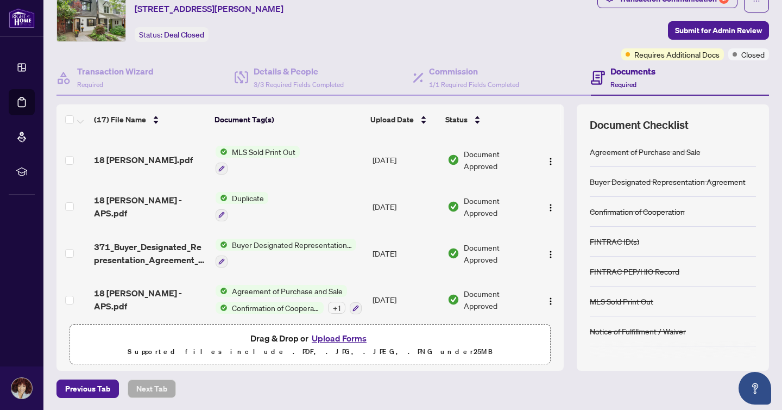
click at [334, 338] on button "Upload Forms" at bounding box center [339, 338] width 61 height 14
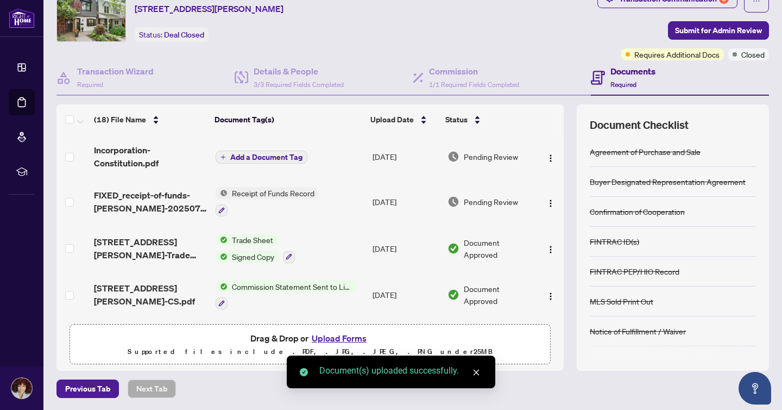
scroll to position [0, 0]
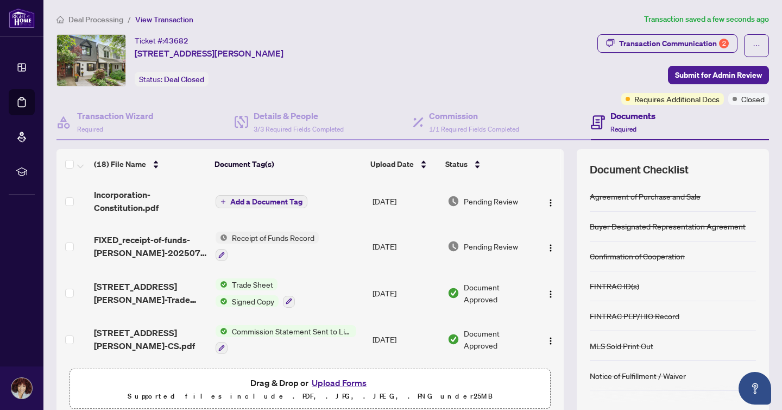
click at [247, 199] on span "Add a Document Tag" at bounding box center [266, 202] width 72 height 8
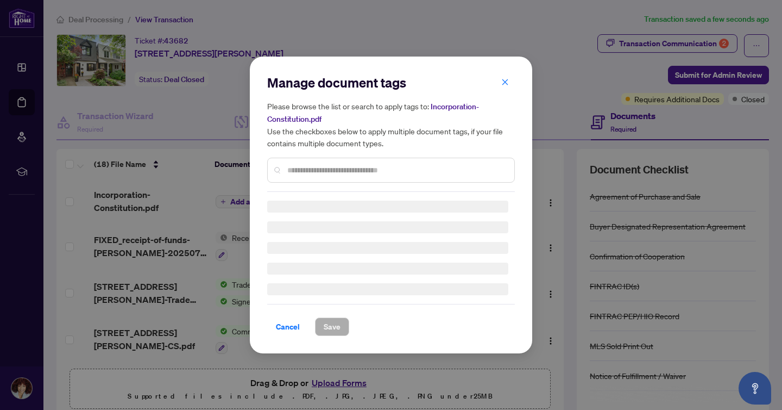
click at [344, 169] on input "text" at bounding box center [396, 170] width 218 height 12
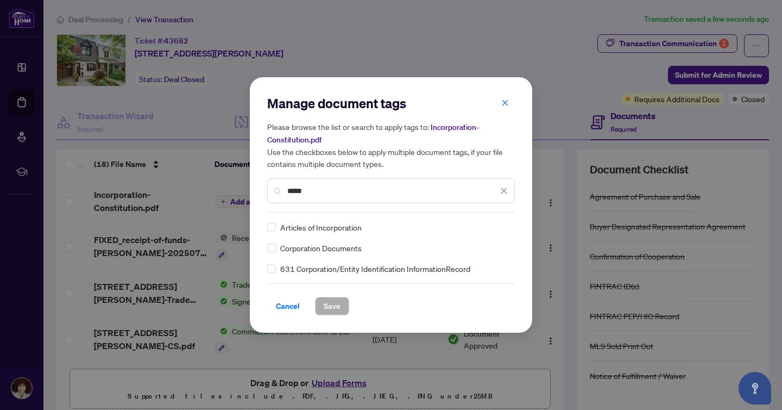
type input "*****"
click at [340, 308] on span "Save" at bounding box center [332, 305] width 17 height 17
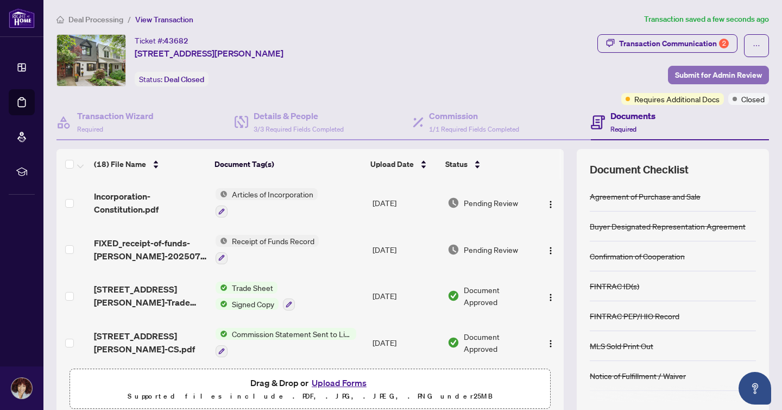
click at [711, 71] on span "Submit for Admin Review" at bounding box center [718, 74] width 87 height 17
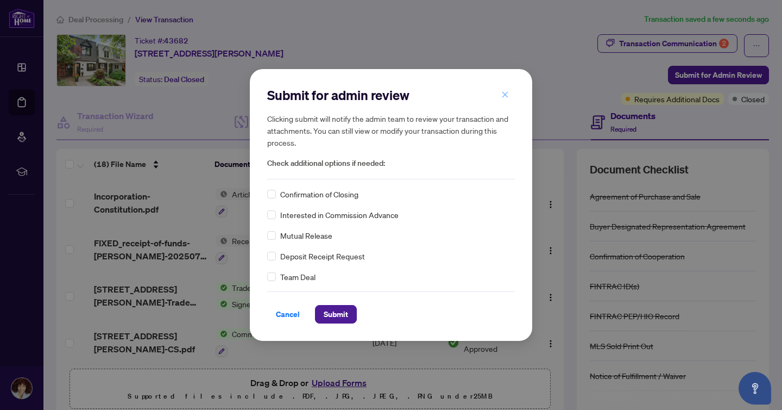
click at [506, 97] on icon "close" at bounding box center [505, 95] width 8 height 8
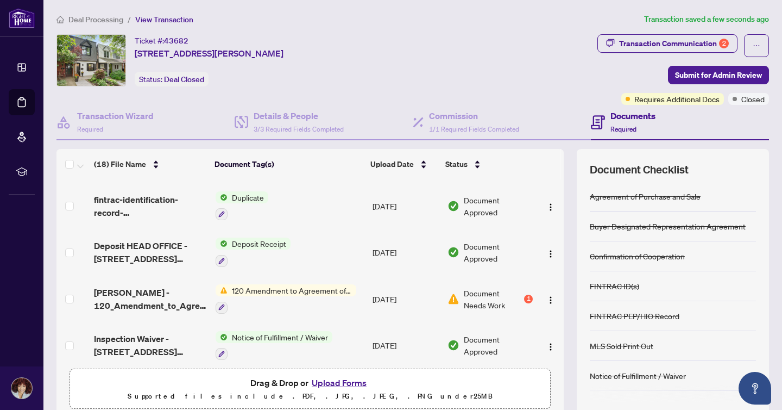
scroll to position [324, 0]
click at [454, 297] on img at bounding box center [454, 298] width 12 height 12
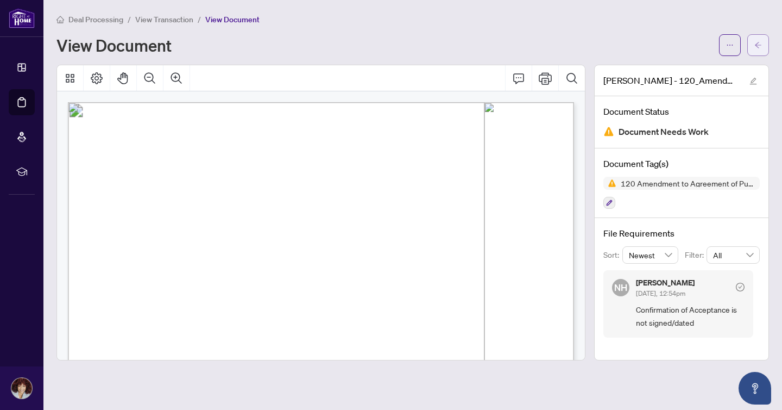
click at [759, 46] on icon "arrow-left" at bounding box center [759, 45] width 8 height 8
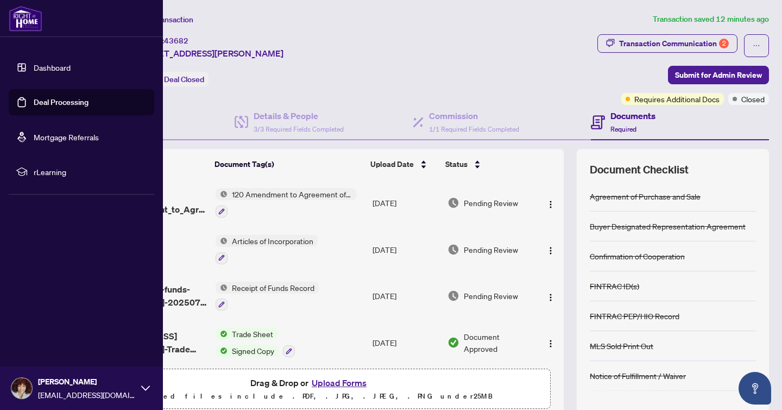
click at [55, 72] on link "Dashboard" at bounding box center [52, 67] width 37 height 10
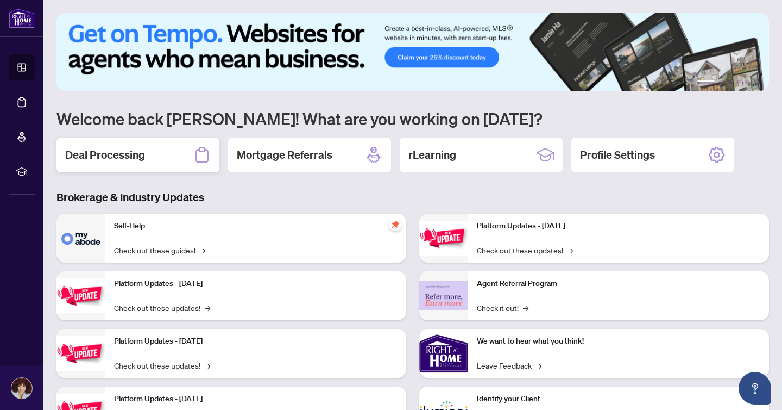
click at [141, 146] on div "Deal Processing" at bounding box center [137, 154] width 163 height 35
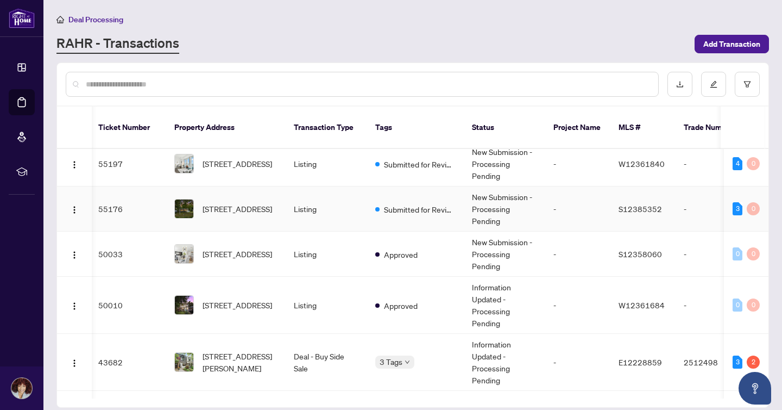
scroll to position [0, 2]
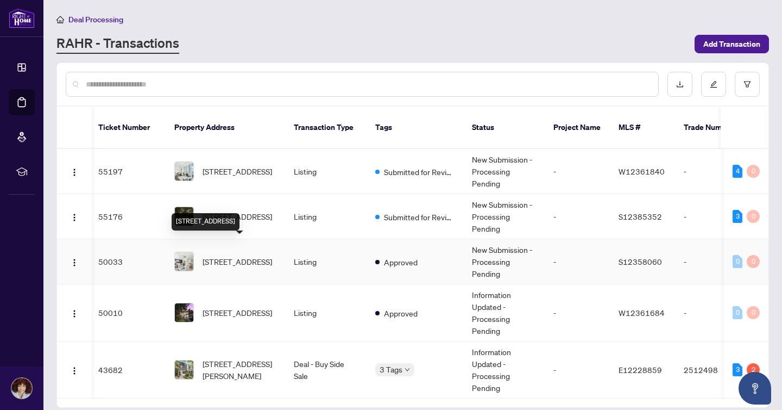
click at [268, 255] on span "3-53 Pumpkin Corner Cres, Barrie, Ontario L9J 0C2, Canada" at bounding box center [238, 261] width 70 height 12
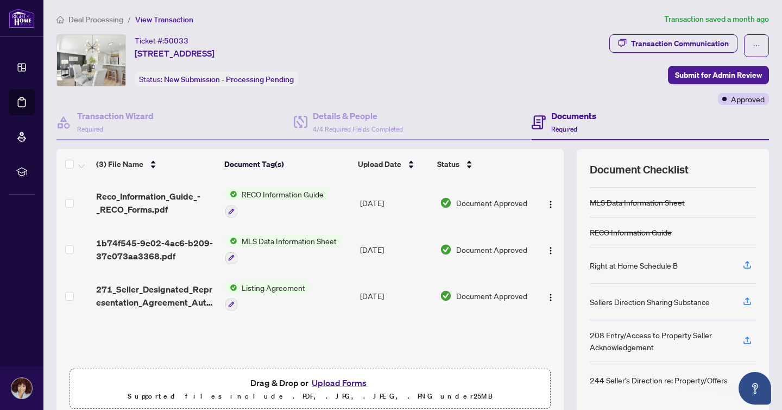
click at [335, 387] on button "Upload Forms" at bounding box center [339, 382] width 61 height 14
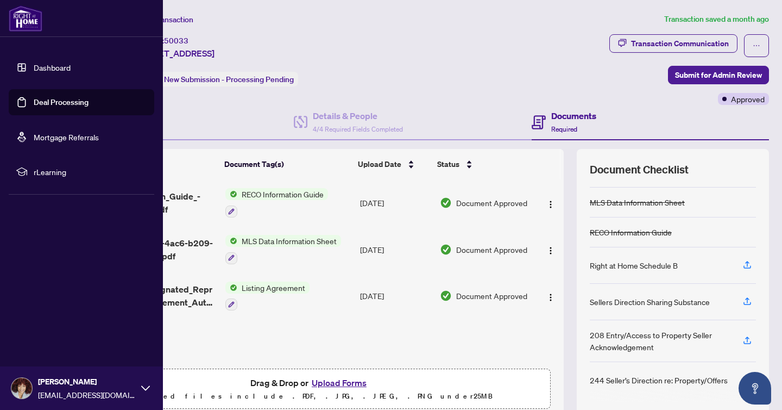
click at [34, 66] on link "Dashboard" at bounding box center [52, 67] width 37 height 10
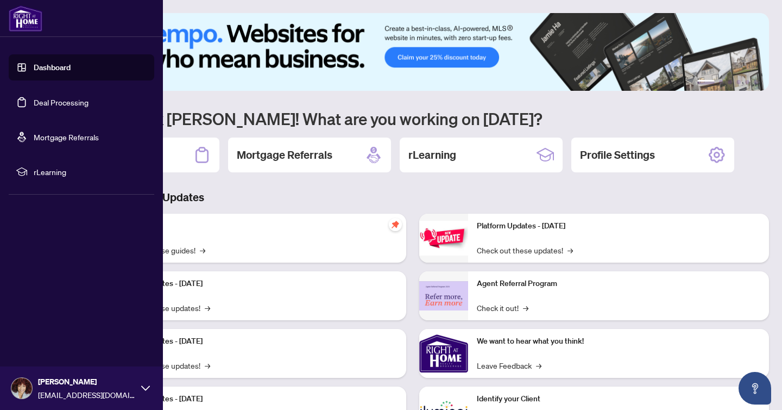
click at [83, 103] on link "Deal Processing" at bounding box center [61, 102] width 55 height 10
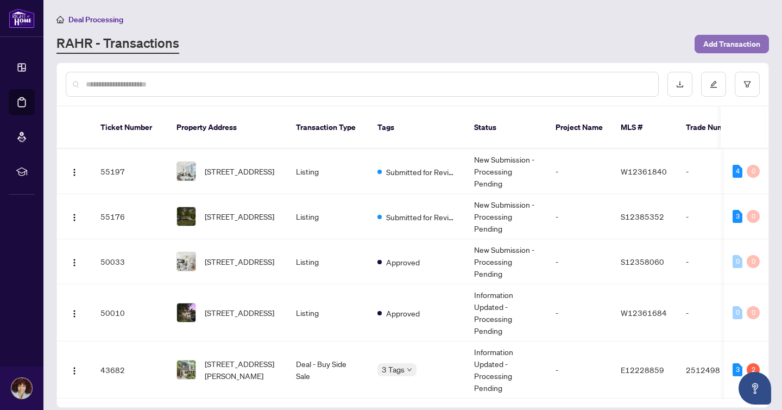
click at [738, 40] on span "Add Transaction" at bounding box center [732, 43] width 57 height 17
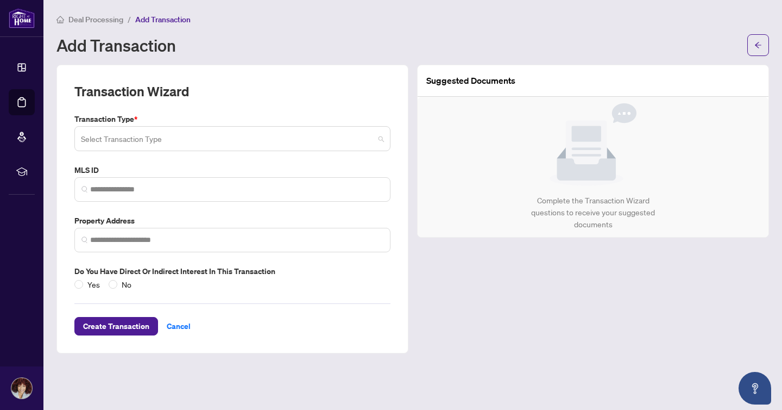
click at [187, 128] on input "search" at bounding box center [227, 140] width 293 height 24
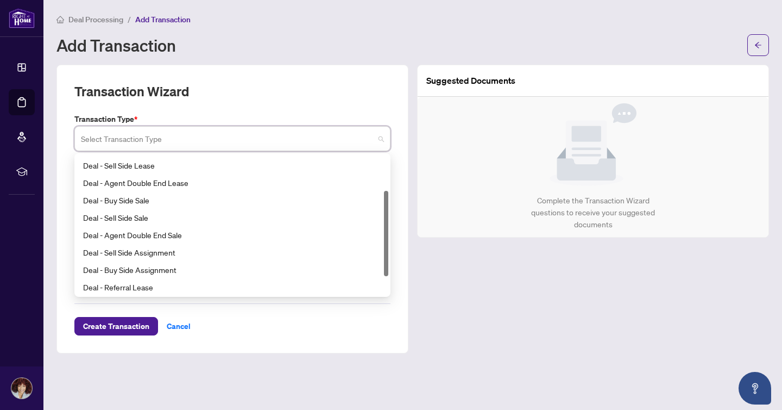
scroll to position [60, 0]
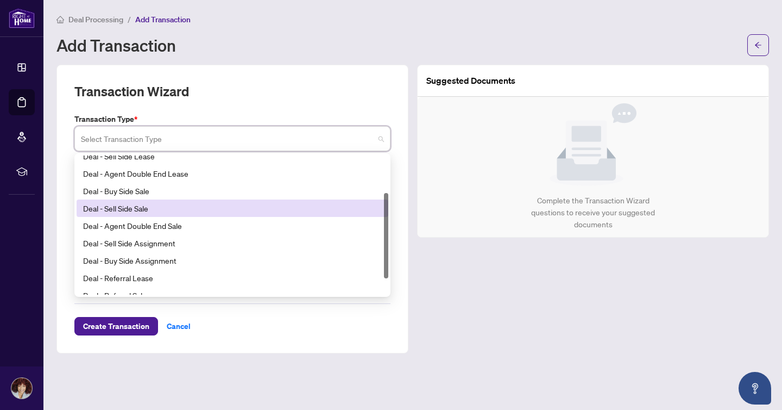
click at [189, 204] on div "Deal - Sell Side Sale" at bounding box center [232, 208] width 299 height 12
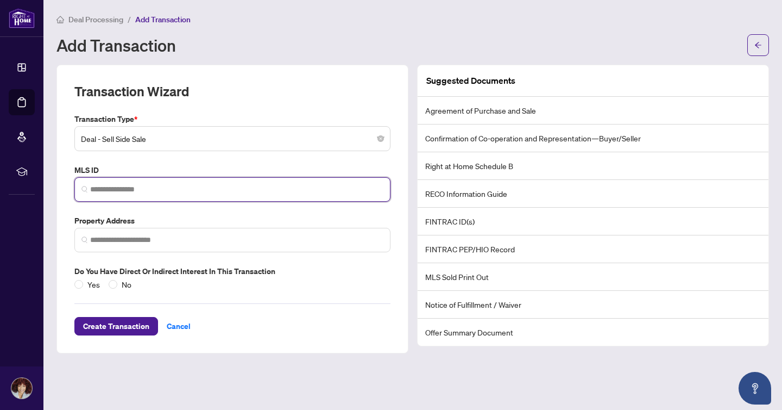
click at [206, 191] on input "search" at bounding box center [236, 189] width 293 height 11
paste input "*********"
type input "*********"
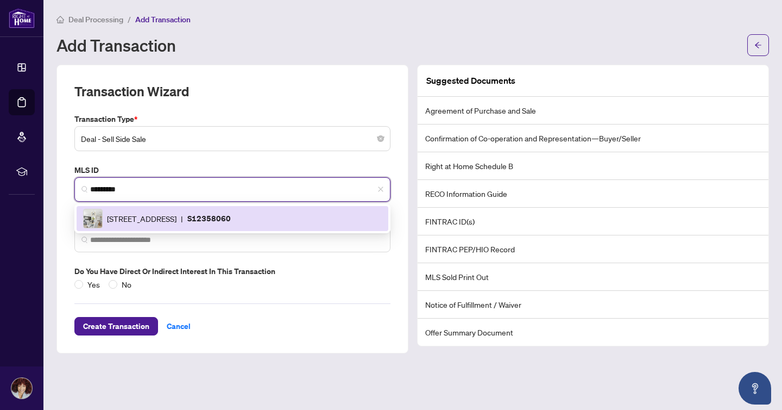
click at [177, 217] on span "53 Pumpkin Corner Cres, Barrie, Ontario L9J 0C2, Canada" at bounding box center [142, 218] width 70 height 12
type input "**********"
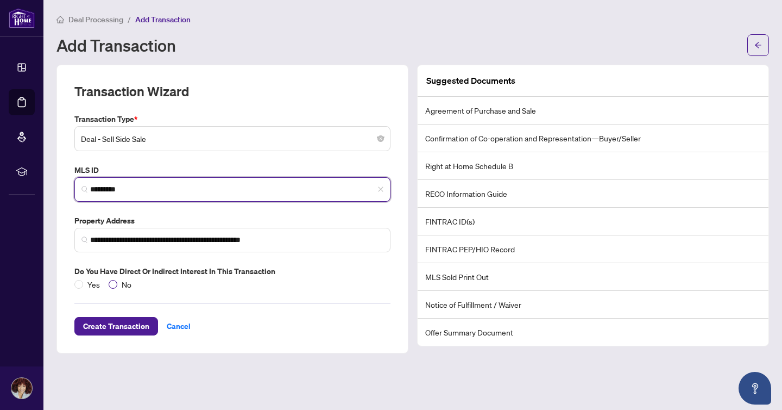
type input "*********"
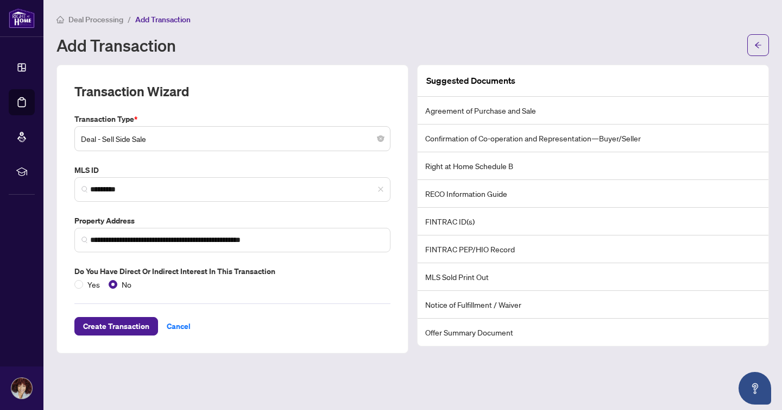
click at [492, 109] on li "Agreement of Purchase and Sale" at bounding box center [593, 111] width 351 height 28
click at [137, 325] on span "Create Transaction" at bounding box center [116, 325] width 66 height 17
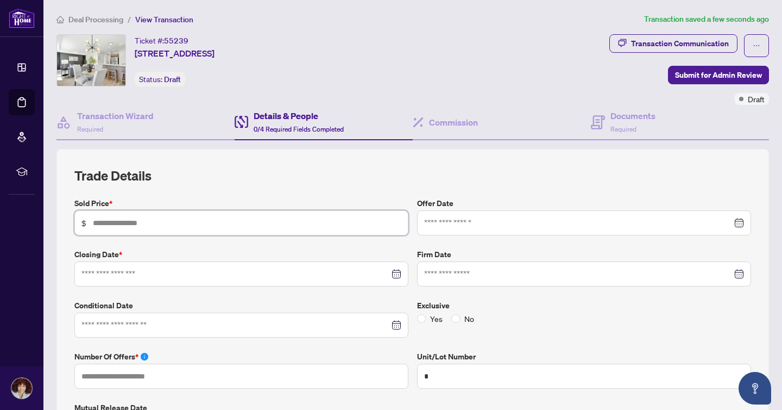
click at [290, 219] on input "text" at bounding box center [247, 223] width 309 height 12
type input "*******"
click at [273, 277] on input at bounding box center [235, 274] width 308 height 12
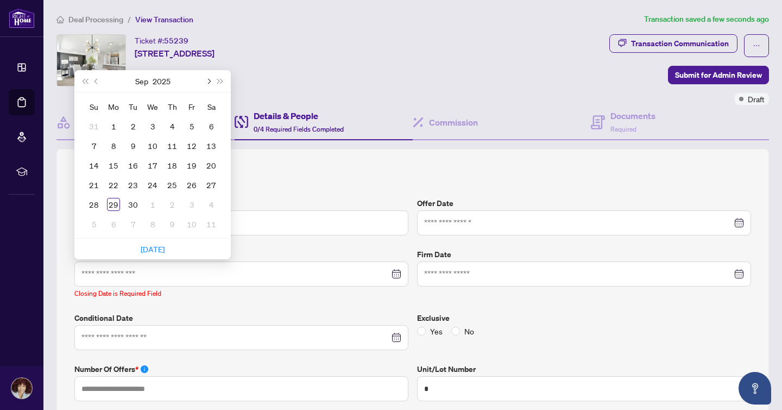
click at [208, 76] on button "Next month (PageDown)" at bounding box center [208, 81] width 12 height 22
type input "**********"
click at [117, 200] on div "27" at bounding box center [113, 204] width 13 height 13
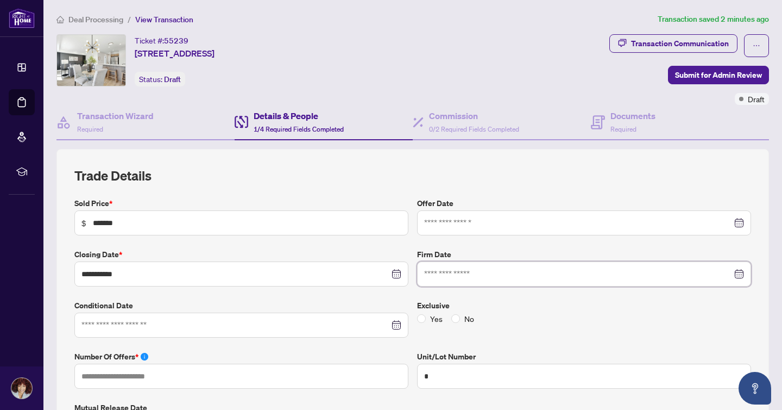
click at [453, 278] on input at bounding box center [578, 274] width 308 height 12
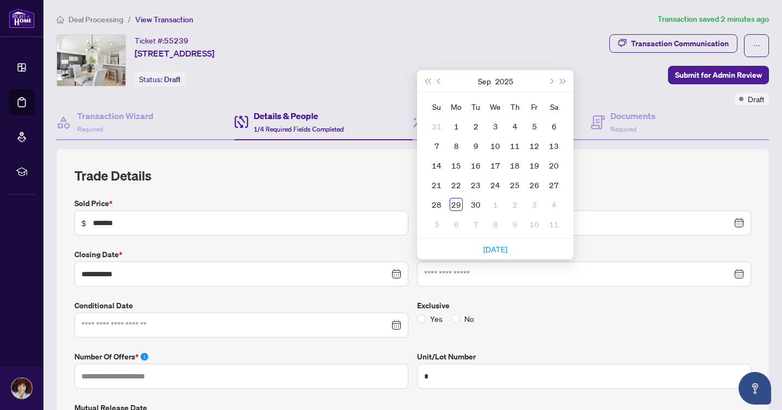
click at [382, 248] on label "Closing Date *" at bounding box center [241, 254] width 334 height 12
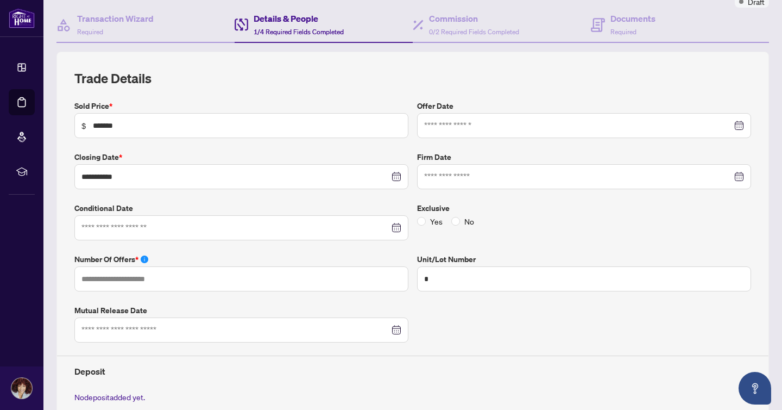
scroll to position [100, 0]
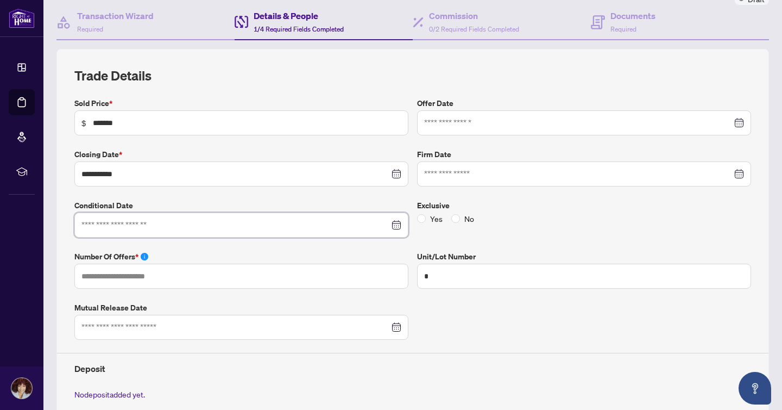
click at [384, 225] on input at bounding box center [235, 225] width 308 height 12
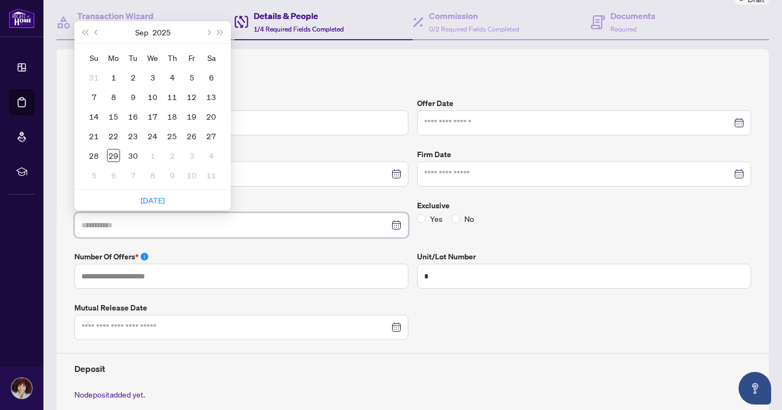
type input "**********"
click at [292, 246] on div "**********" at bounding box center [413, 271] width 686 height 348
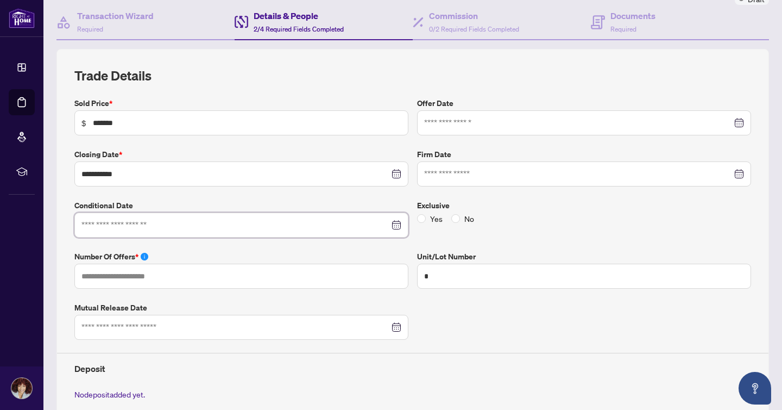
click at [258, 221] on input at bounding box center [235, 225] width 308 height 12
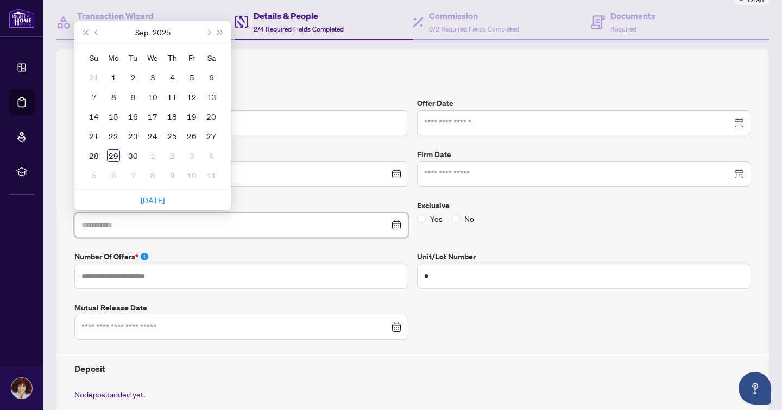
type input "**********"
click at [207, 30] on span "Next month (PageDown)" at bounding box center [207, 31] width 5 height 5
type input "**********"
click at [192, 77] on div "3" at bounding box center [191, 77] width 13 height 13
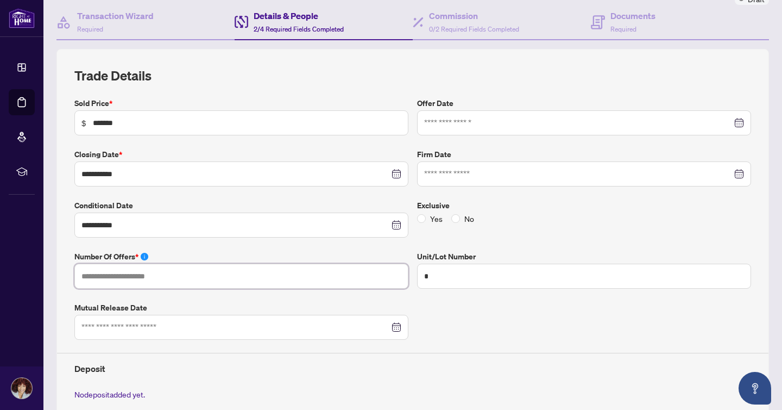
click at [202, 279] on input "text" at bounding box center [241, 275] width 334 height 25
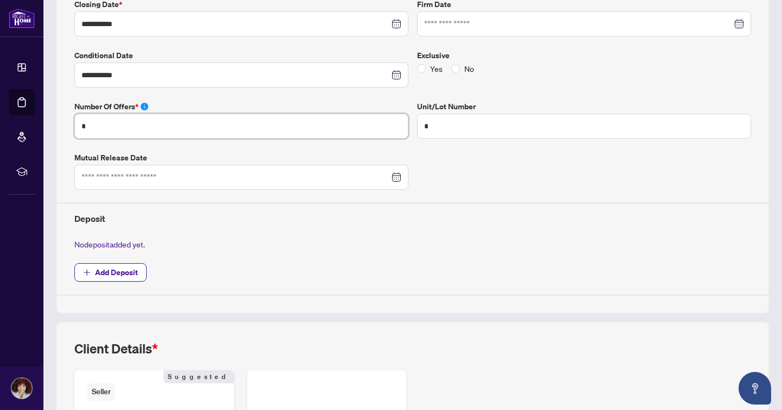
scroll to position [267, 0]
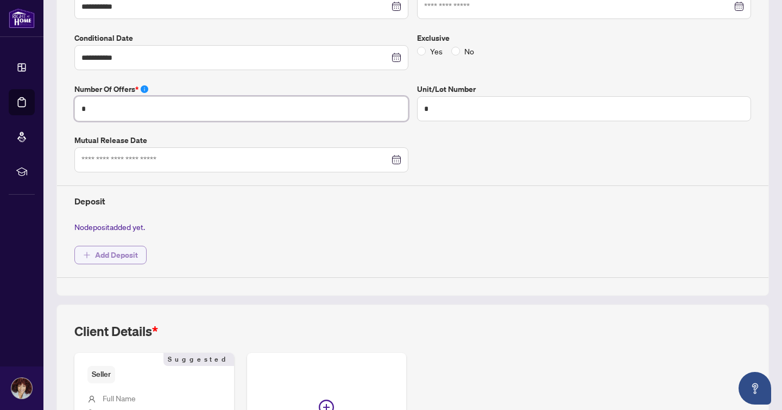
type input "*"
click at [114, 247] on span "Add Deposit" at bounding box center [116, 254] width 43 height 17
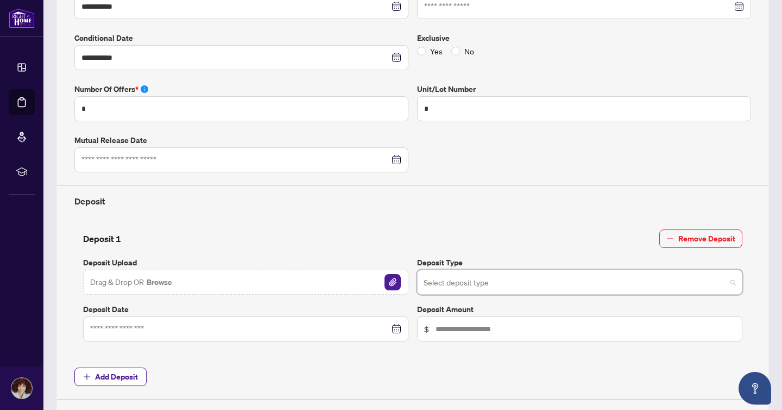
click at [498, 277] on input "search" at bounding box center [575, 284] width 303 height 24
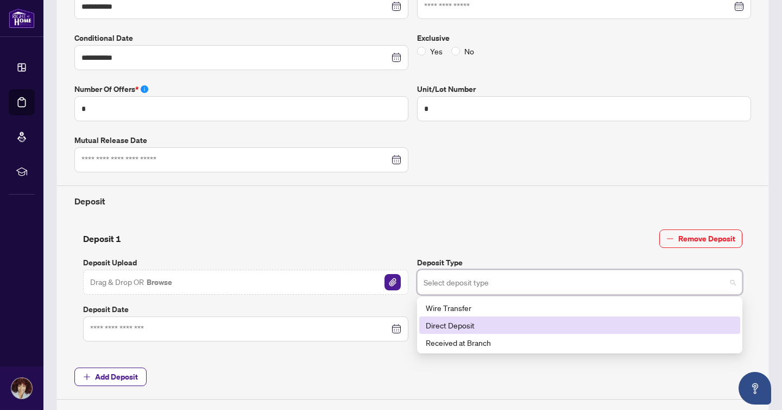
click at [480, 323] on div "Direct Deposit" at bounding box center [580, 325] width 308 height 12
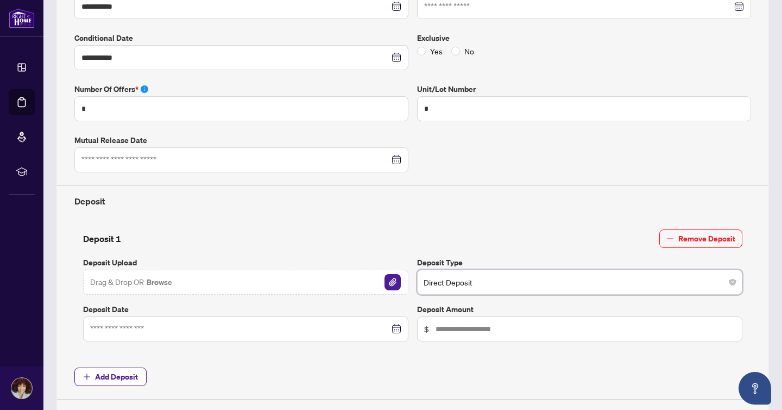
scroll to position [384, 0]
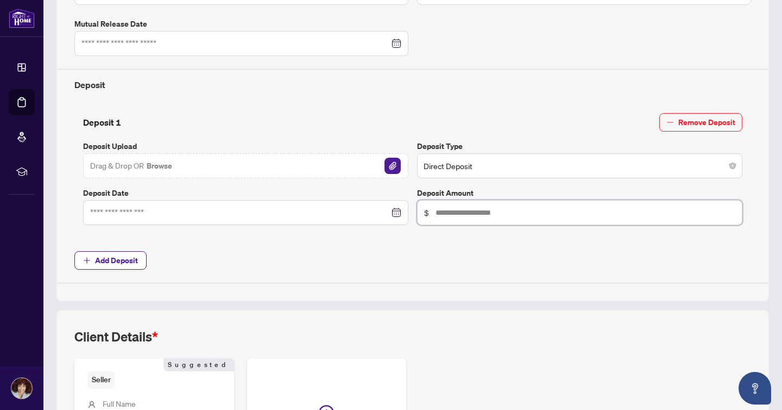
click at [460, 211] on input "text" at bounding box center [586, 212] width 300 height 12
type input "******"
click at [298, 231] on div "Deposit 1 Remove Deposit Deposit Upload Drag & Drop OR Browse Deposit Type Dire…" at bounding box center [413, 171] width 686 height 134
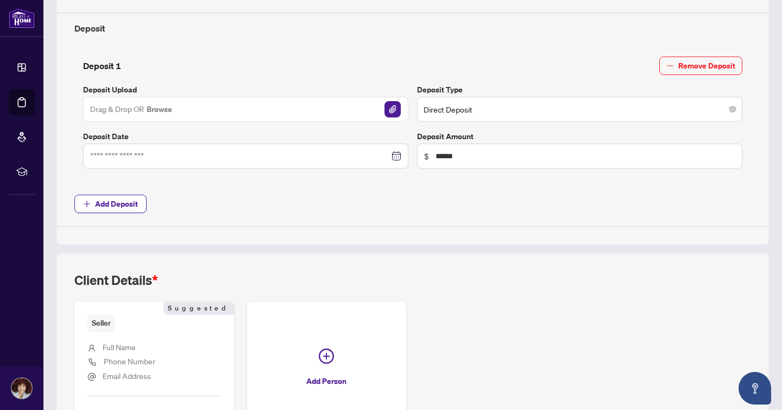
scroll to position [439, 0]
click at [106, 199] on span "Add Deposit" at bounding box center [116, 204] width 43 height 17
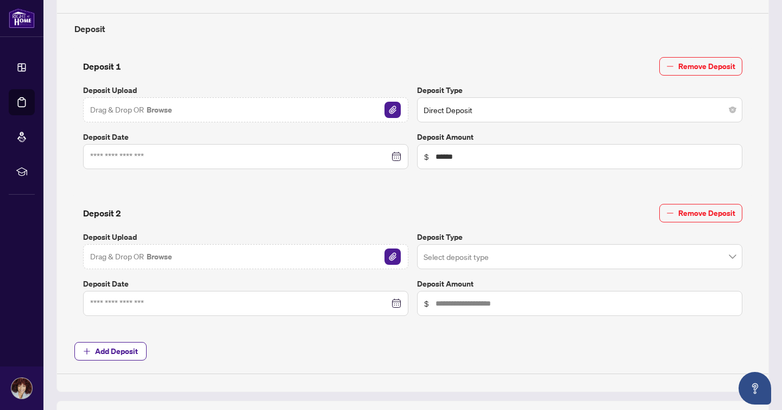
scroll to position [670, 0]
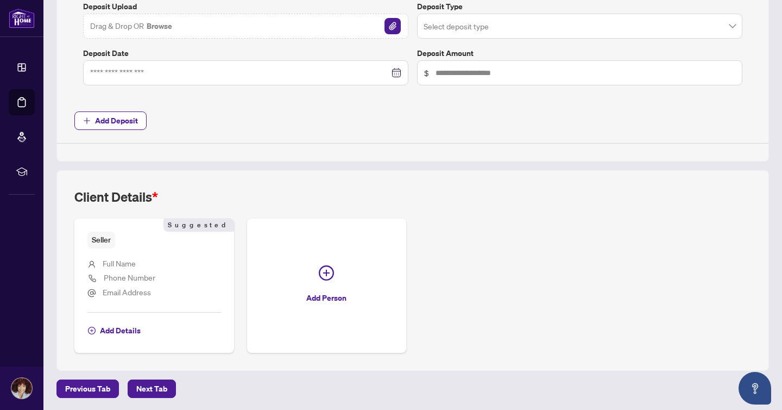
click at [155, 267] on li "Full Name" at bounding box center [154, 264] width 134 height 14
click at [117, 330] on span "Add Details" at bounding box center [120, 330] width 41 height 17
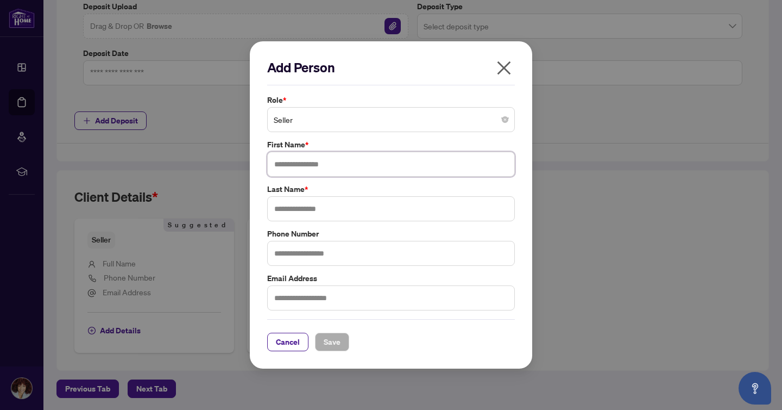
click at [290, 165] on input "text" at bounding box center [391, 164] width 248 height 25
type input "****"
type input "*"
type input "********"
click at [304, 250] on input "text" at bounding box center [391, 253] width 248 height 25
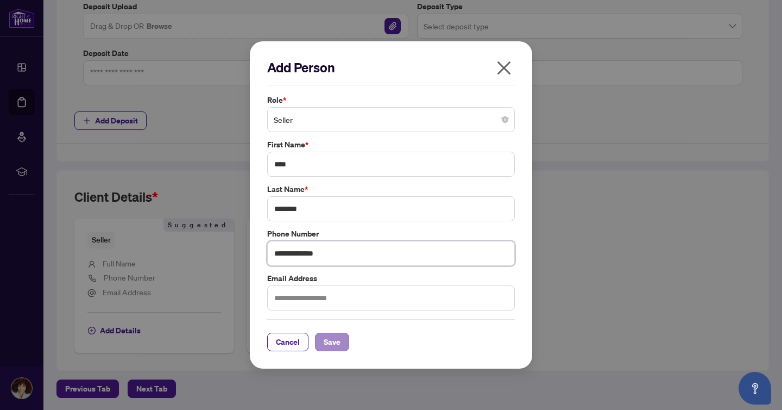
type input "**********"
click at [328, 339] on span "Save" at bounding box center [332, 341] width 17 height 17
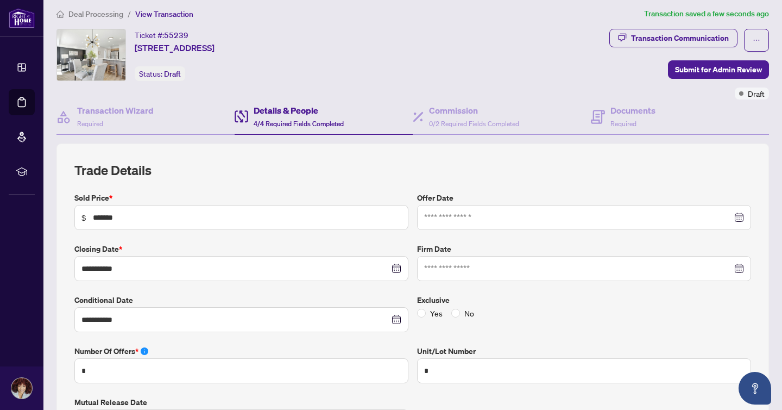
scroll to position [7, 0]
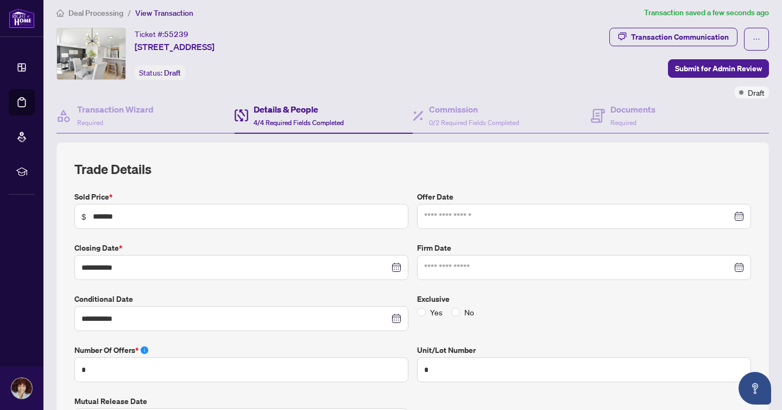
click at [449, 206] on div at bounding box center [584, 216] width 334 height 25
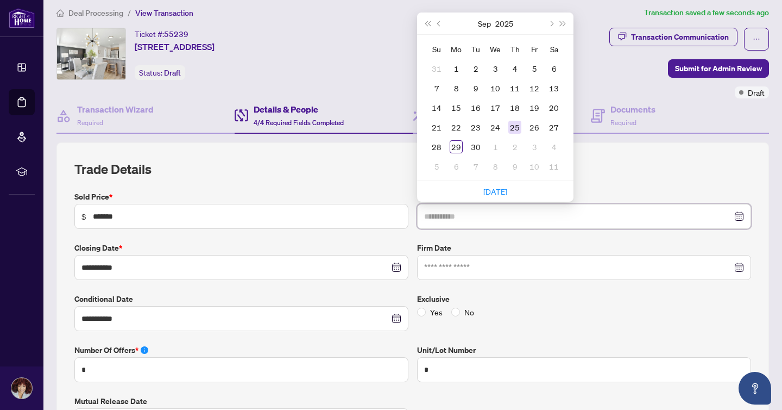
type input "**********"
click at [521, 125] on div "25" at bounding box center [514, 127] width 13 height 13
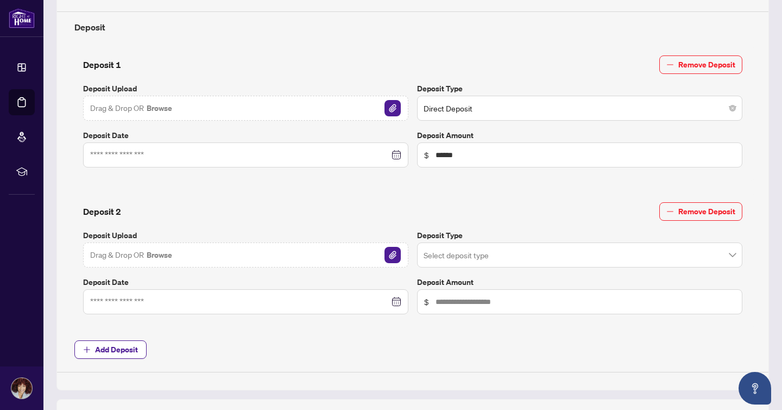
scroll to position [670, 0]
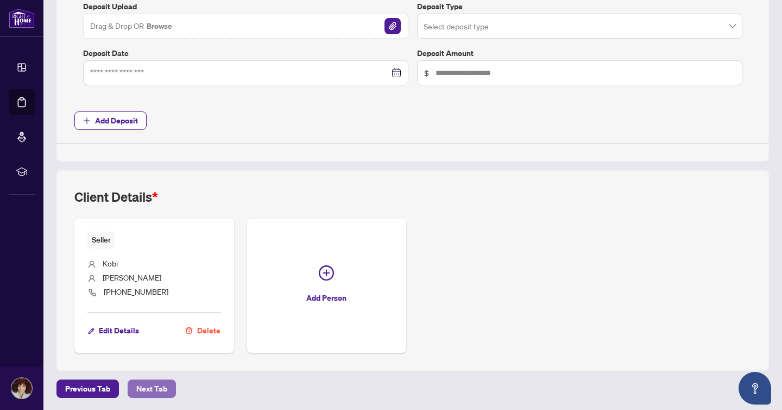
click at [155, 393] on span "Next Tab" at bounding box center [151, 388] width 31 height 17
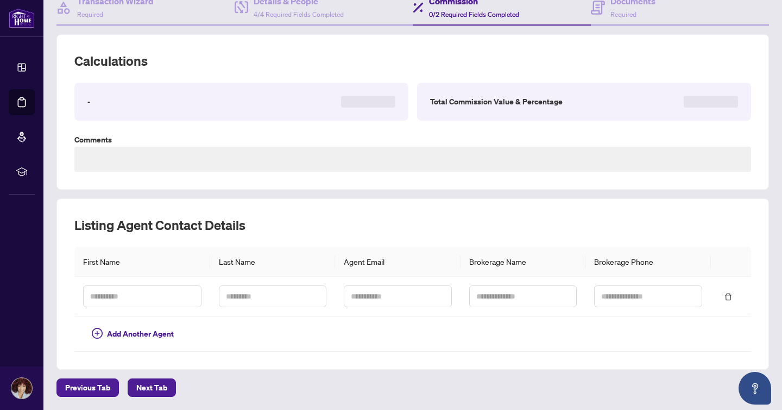
scroll to position [114, 0]
type textarea "**********"
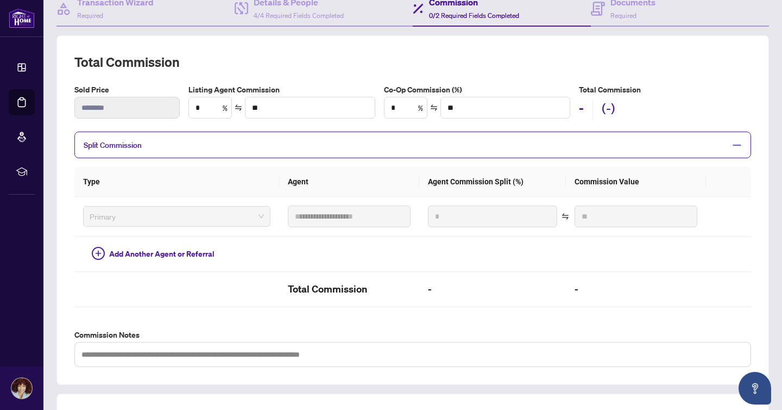
scroll to position [307, 0]
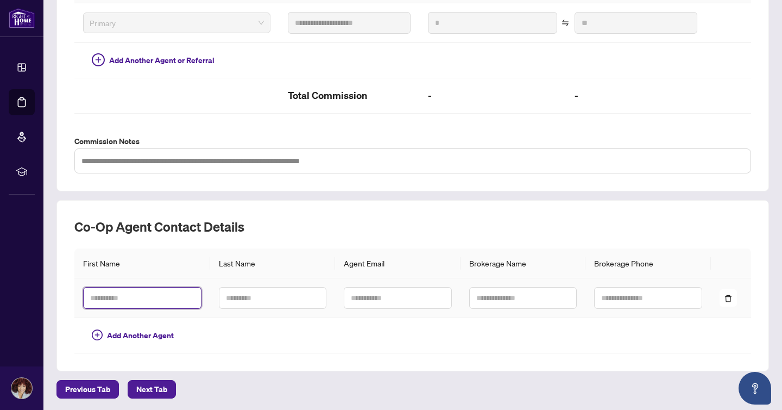
click at [129, 299] on input "text" at bounding box center [142, 298] width 118 height 22
click at [119, 213] on div "Co-op Agent Contact Details First Name Last Name Agent Email Brokerage Name Bro…" at bounding box center [412, 285] width 713 height 171
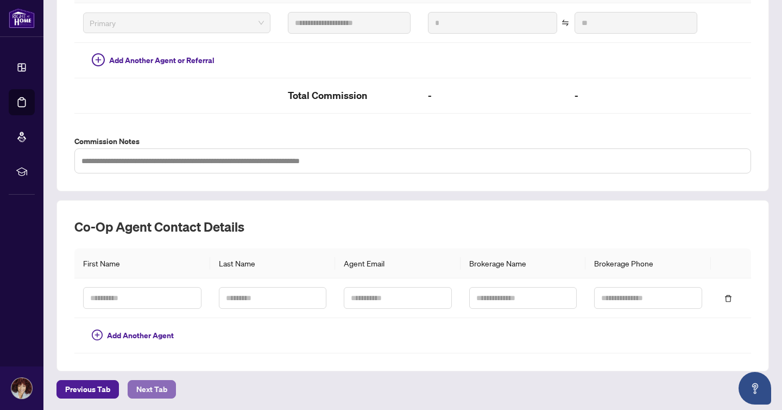
click at [153, 395] on span "Next Tab" at bounding box center [151, 388] width 31 height 17
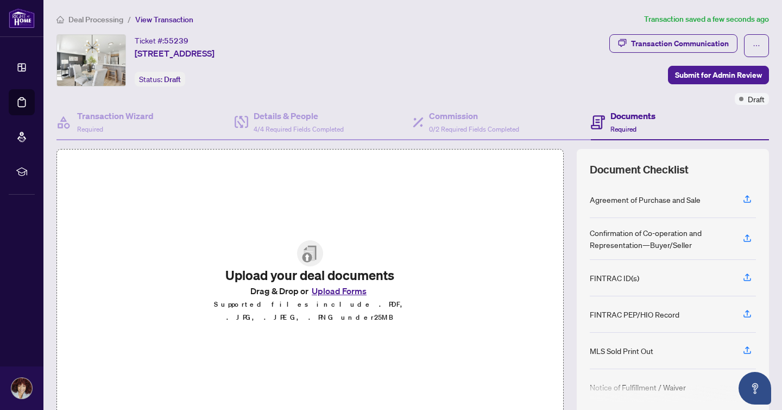
click at [343, 297] on button "Upload Forms" at bounding box center [339, 291] width 61 height 14
click at [746, 200] on icon "button" at bounding box center [748, 199] width 10 height 10
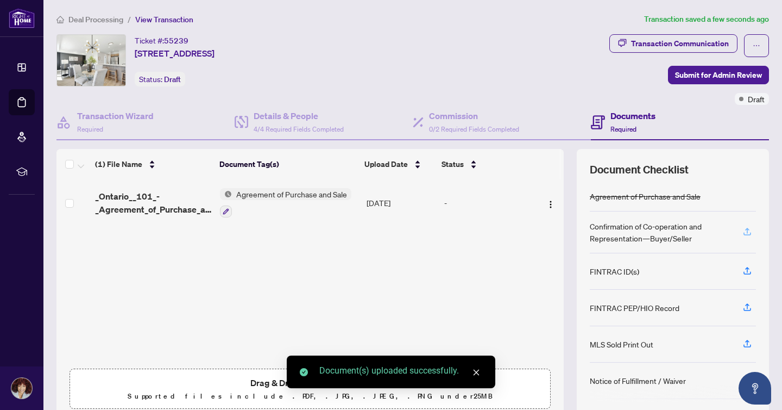
click at [748, 234] on icon "button" at bounding box center [748, 232] width 10 height 10
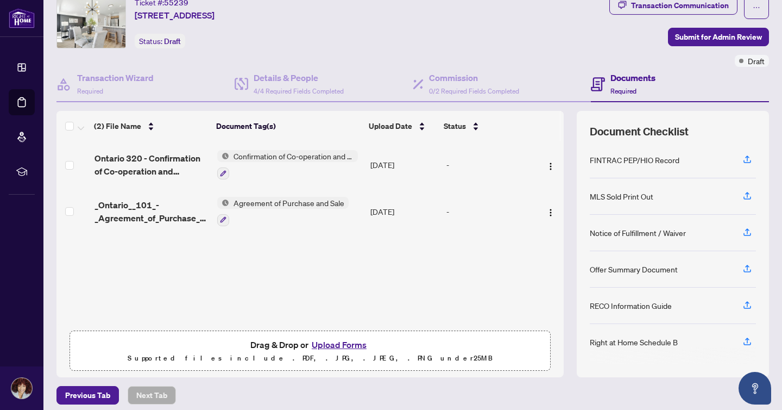
scroll to position [45, 0]
